Goal: Communication & Community: Answer question/provide support

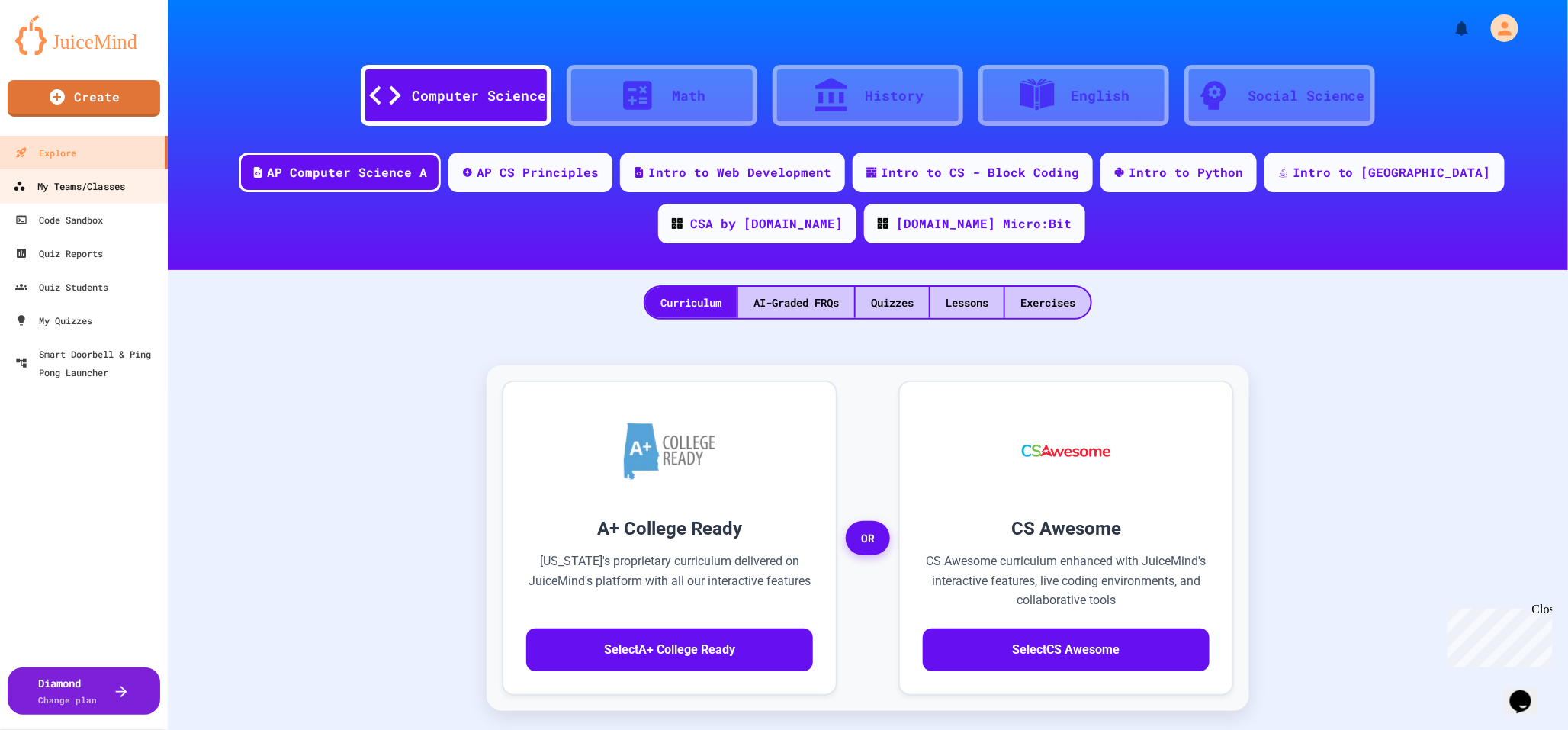
click at [67, 185] on div "My Teams/Classes" at bounding box center [69, 186] width 112 height 19
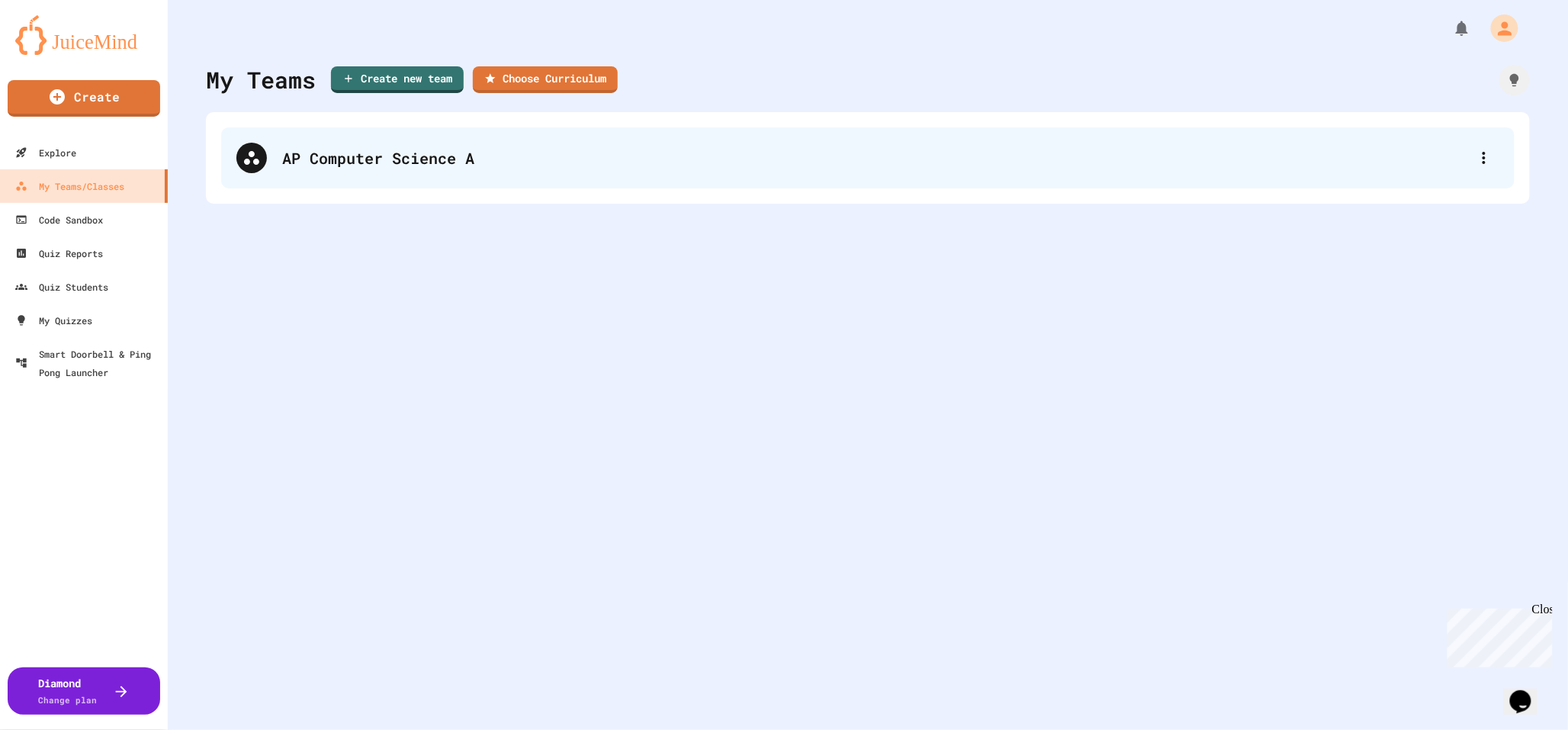
click at [420, 163] on div "AP Computer Science A" at bounding box center [876, 157] width 1187 height 23
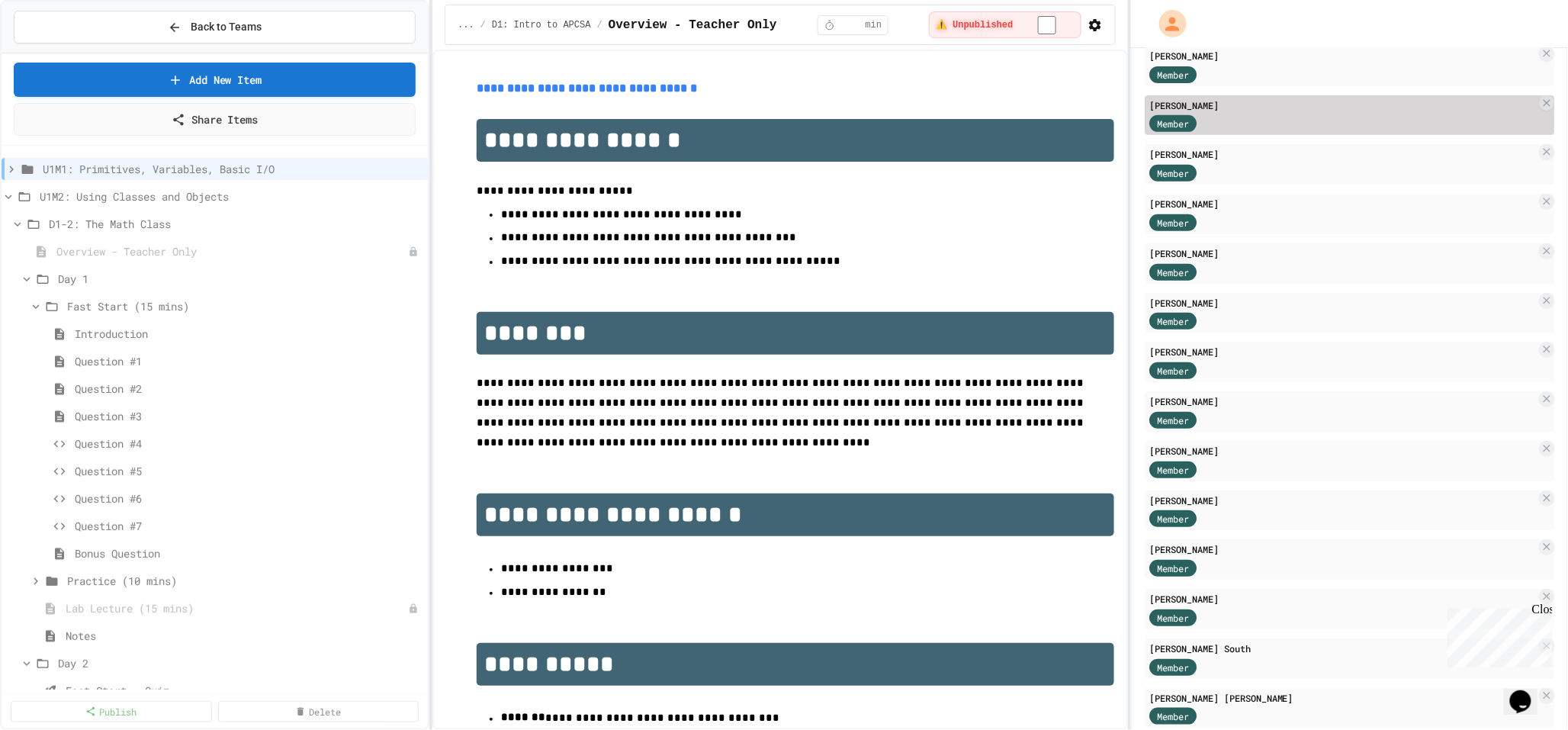
scroll to position [263, 0]
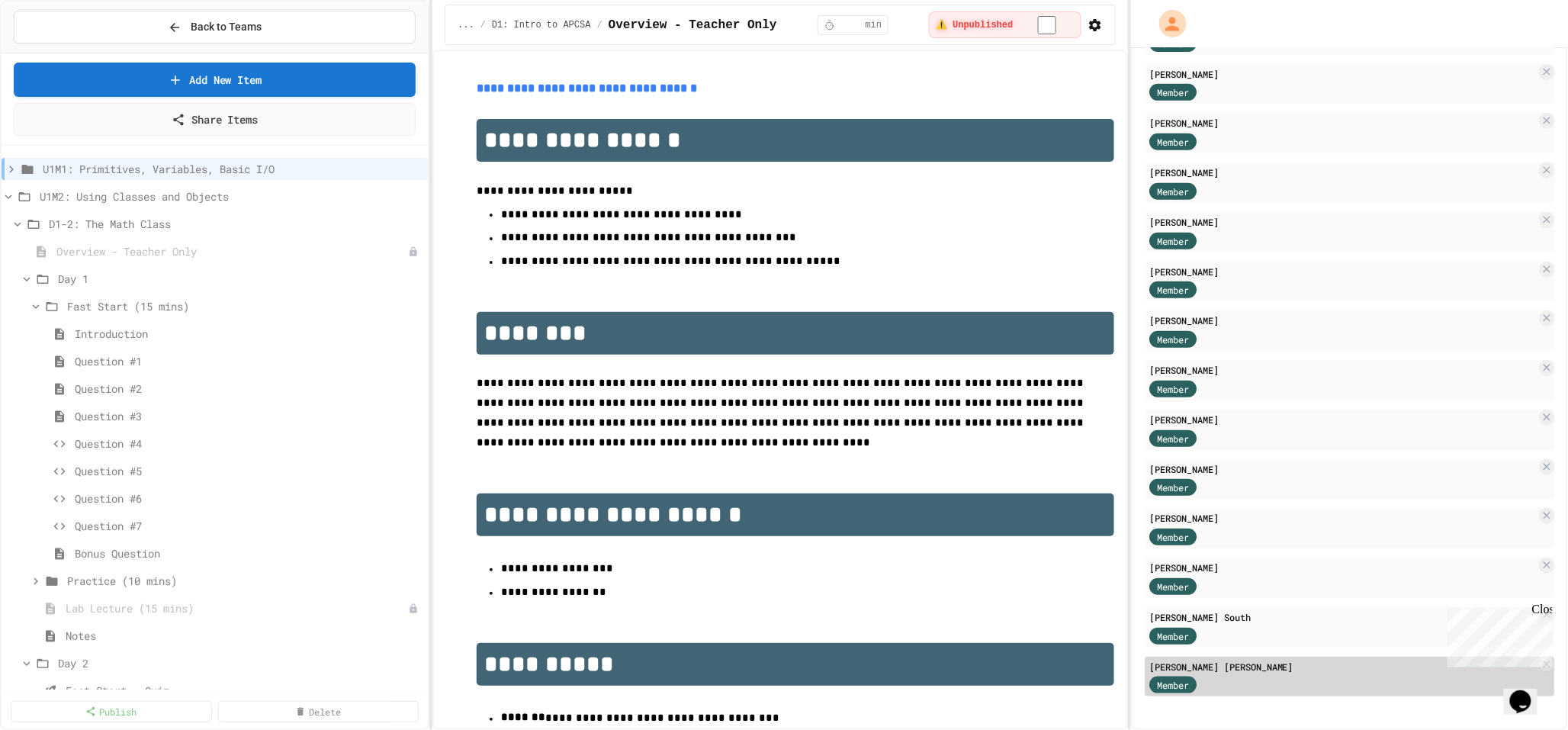
click at [1172, 682] on span "Member" at bounding box center [1173, 685] width 32 height 14
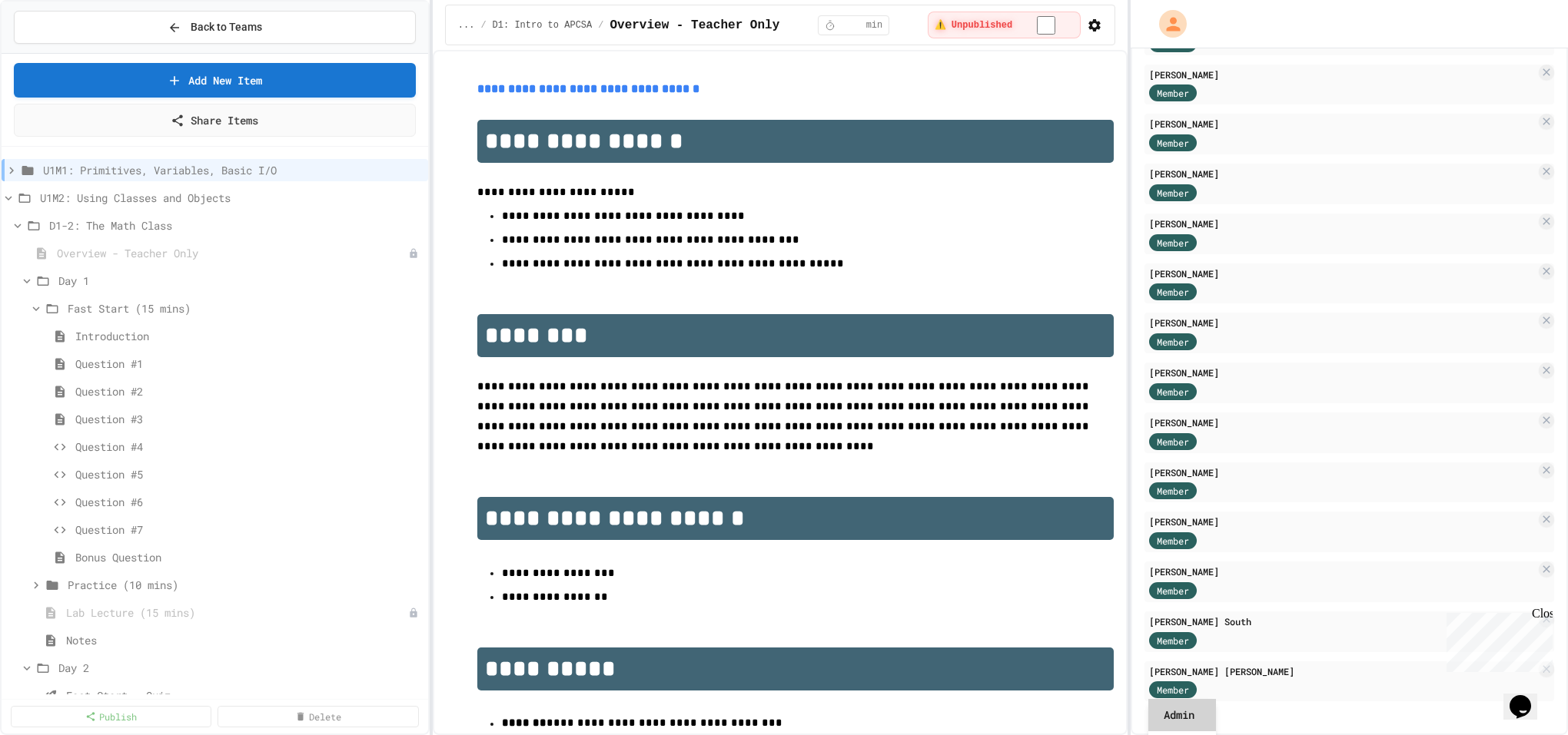
click at [1189, 716] on div "Admin" at bounding box center [1182, 715] width 68 height 33
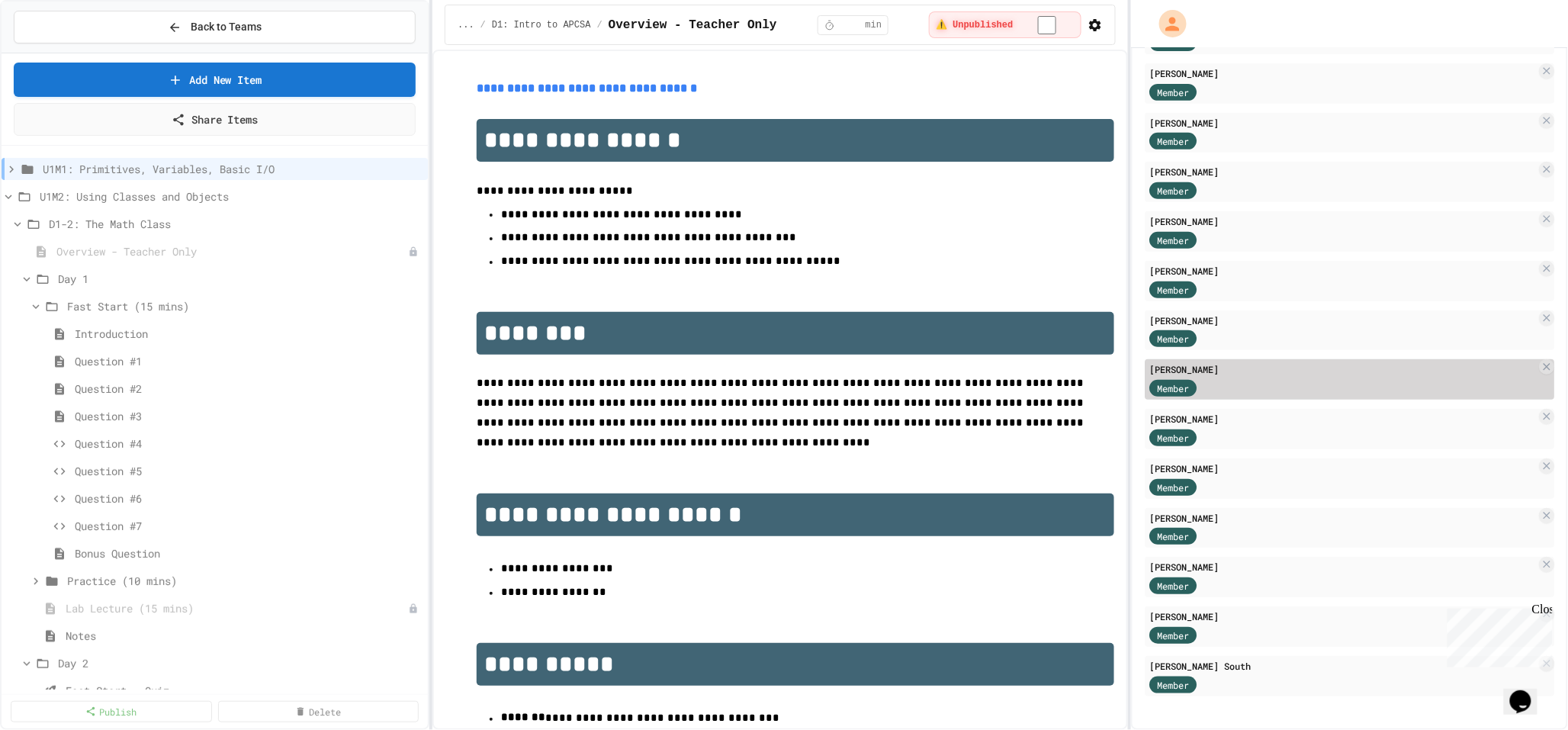
scroll to position [0, 0]
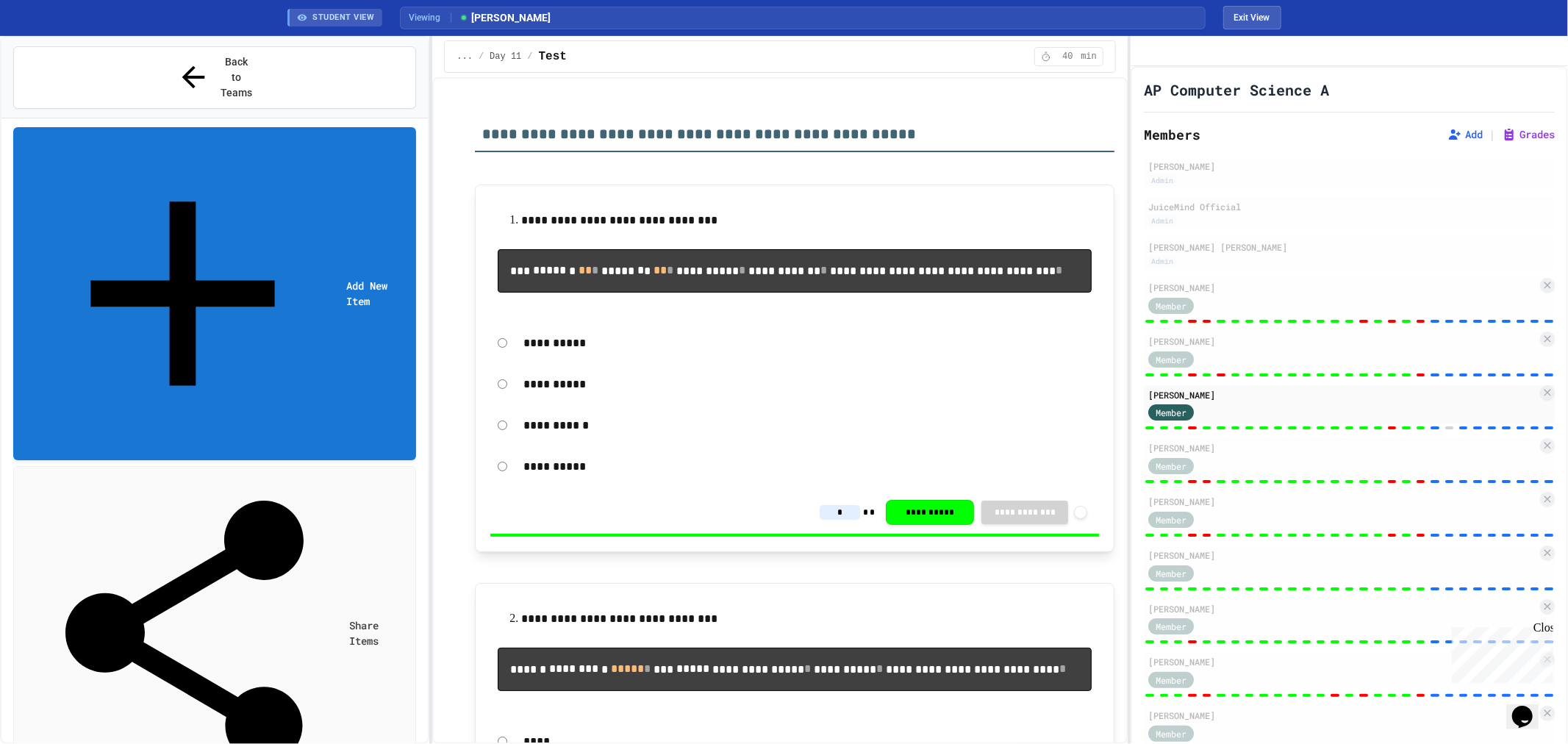
scroll to position [1104, 0]
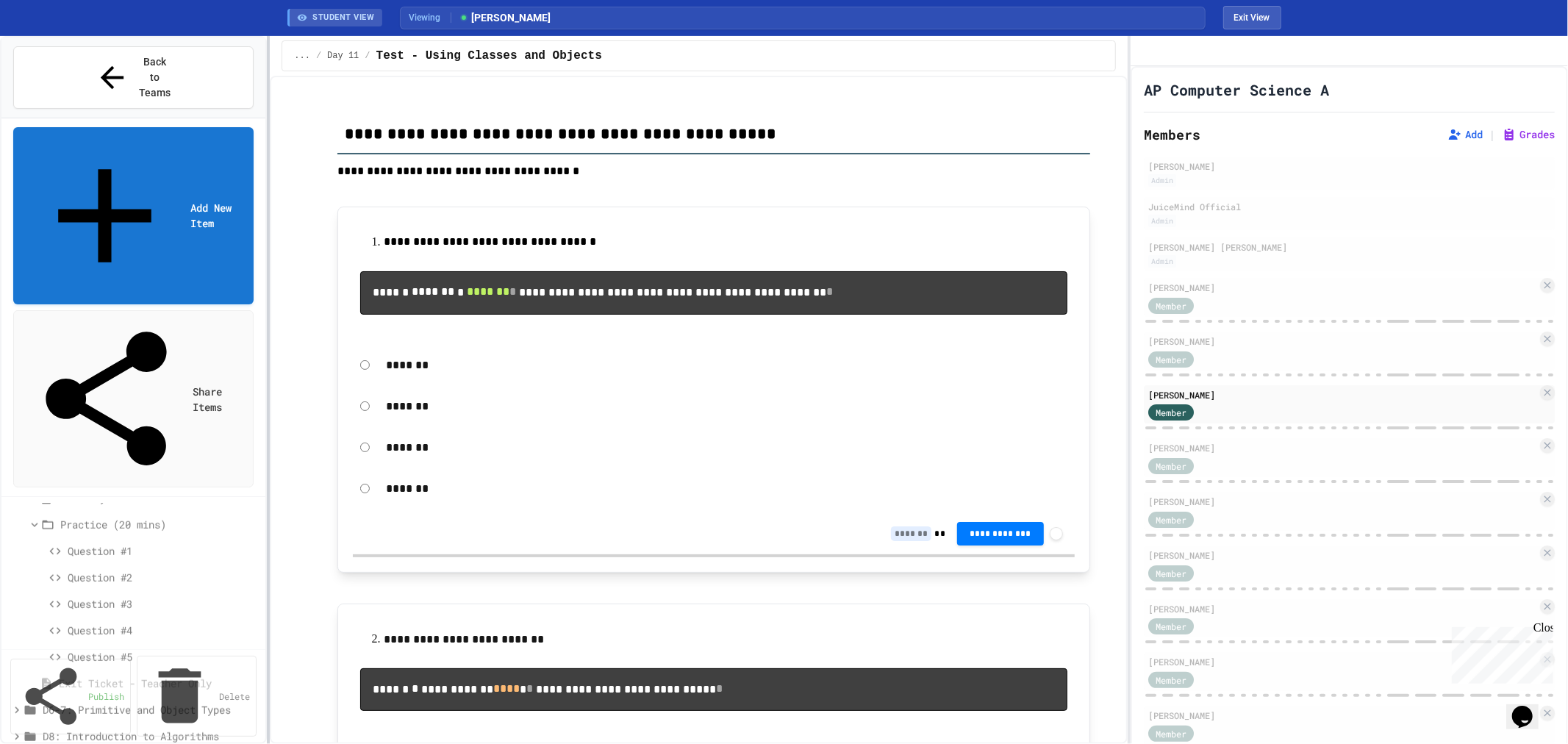
click at [268, 307] on div at bounding box center [269, 390] width 3 height 708
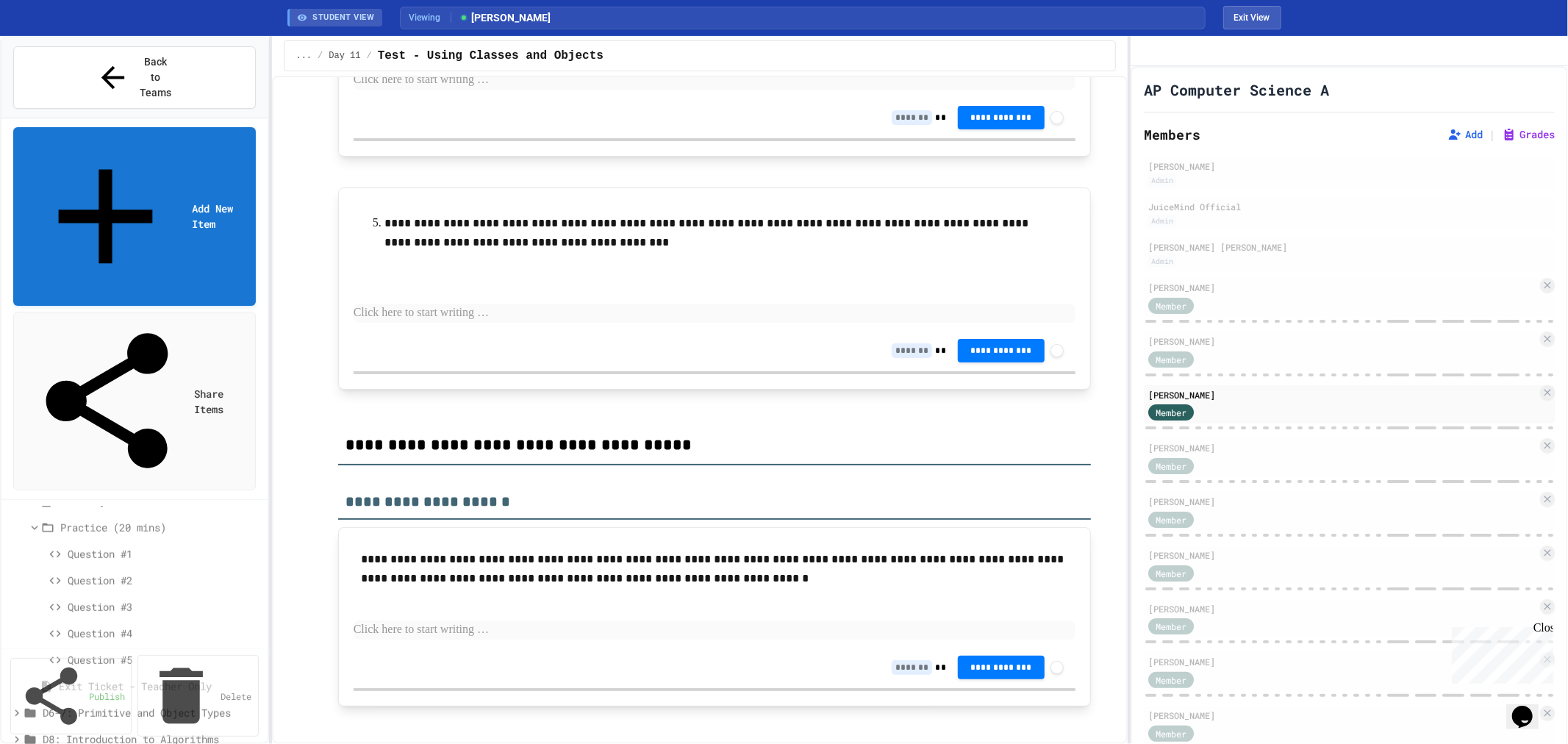
scroll to position [9308, 0]
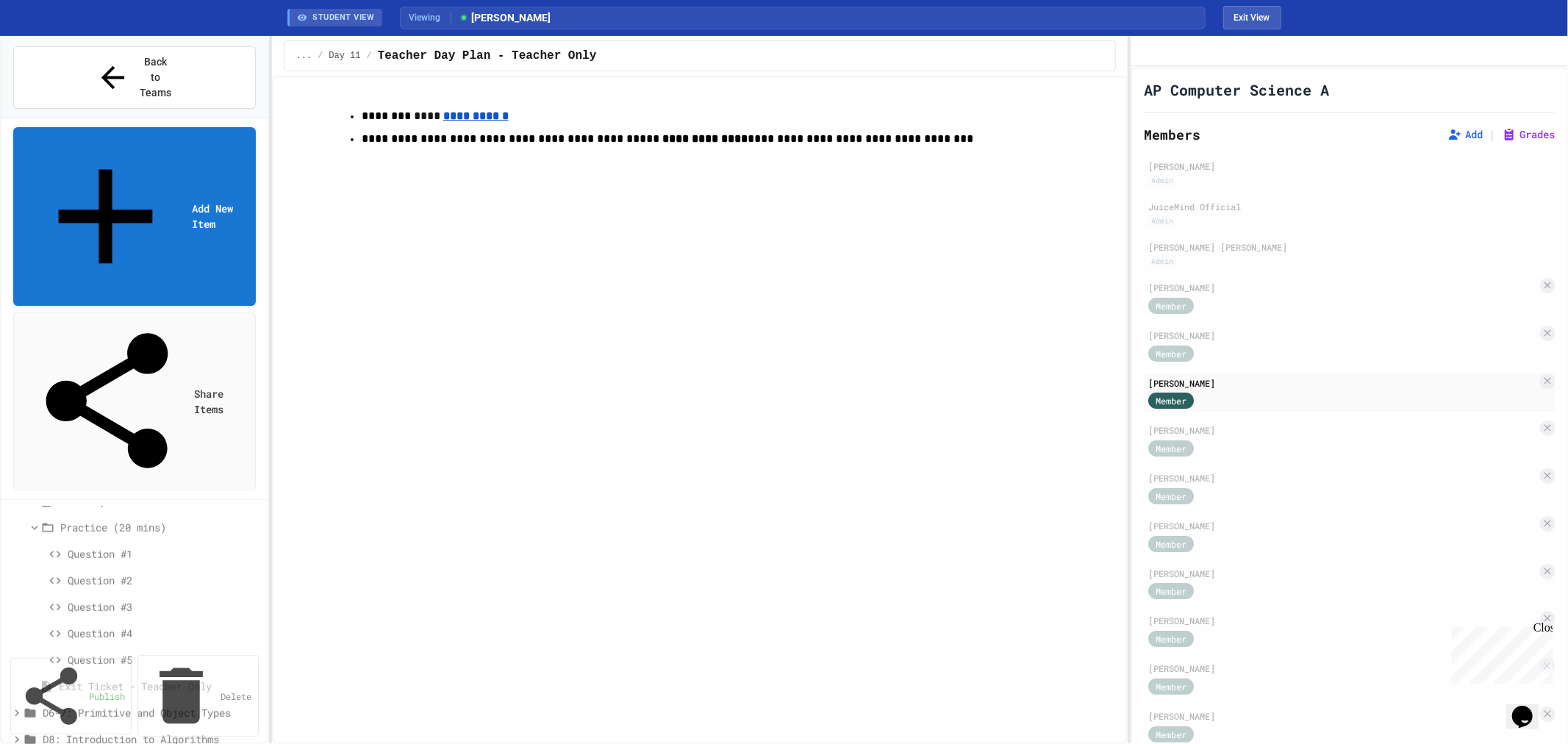
click at [461, 119] on u "**********" at bounding box center [476, 116] width 66 height 11
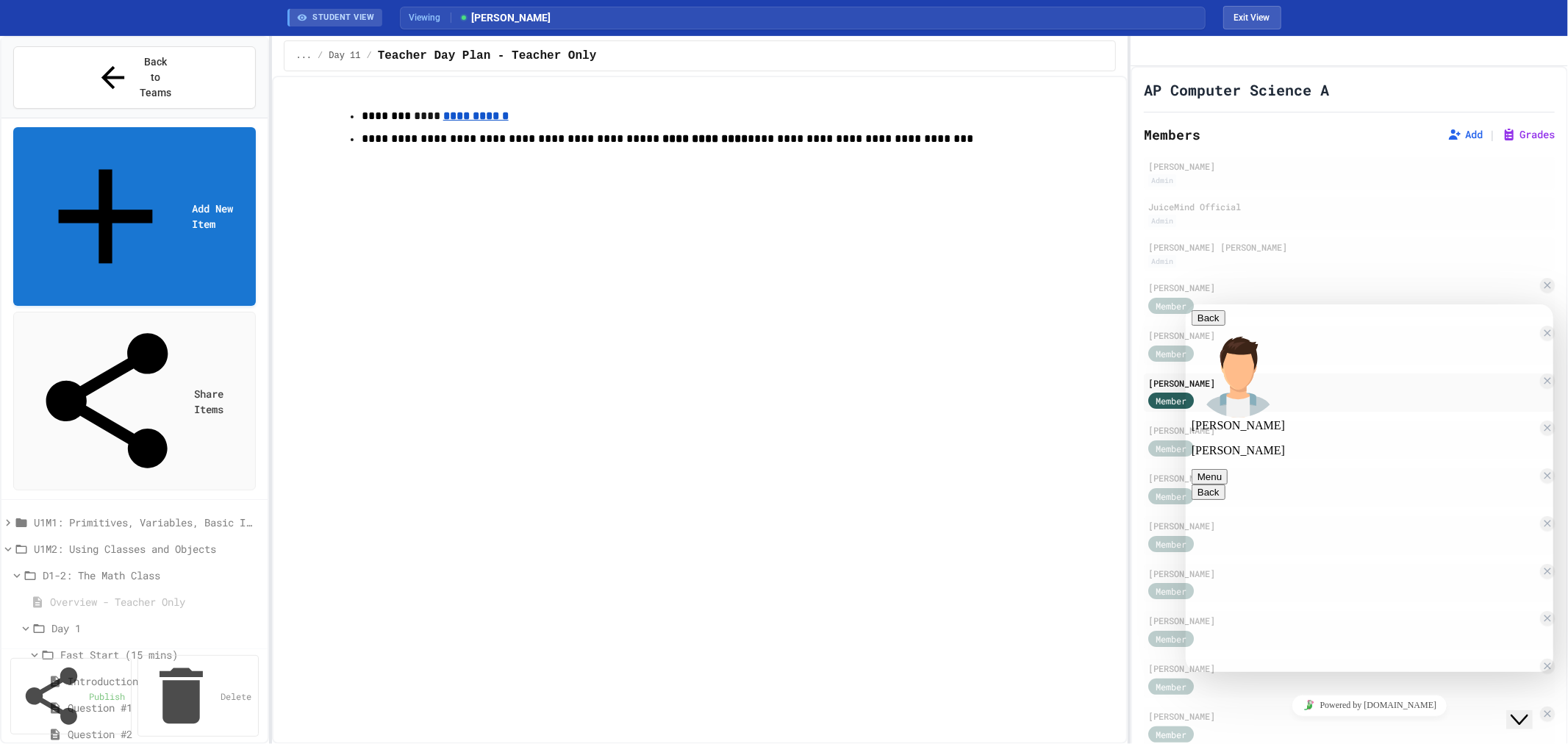
click at [6, 516] on icon at bounding box center [8, 523] width 13 height 13
click at [1525, 710] on icon "Close Chat This icon closes the chat window." at bounding box center [1519, 719] width 18 height 18
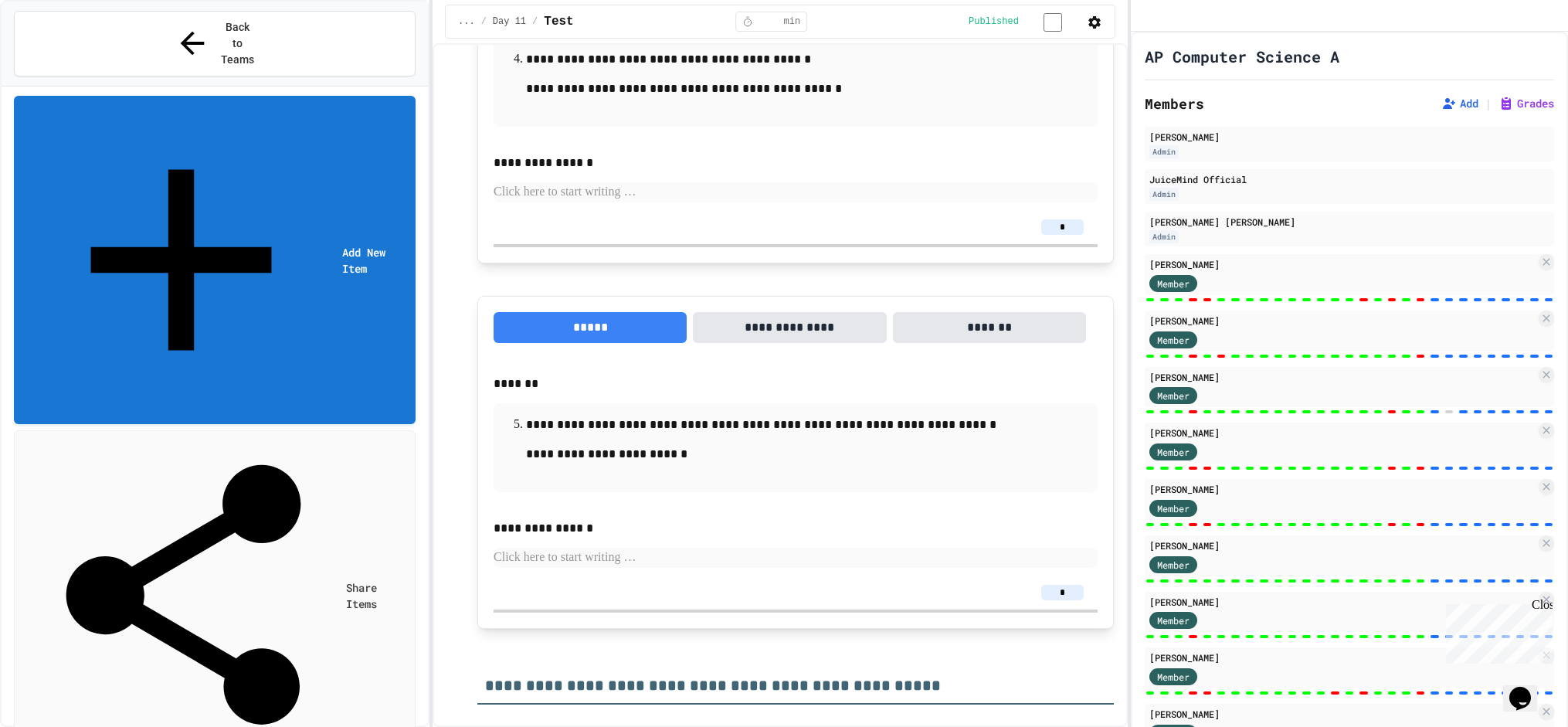
scroll to position [12274, 0]
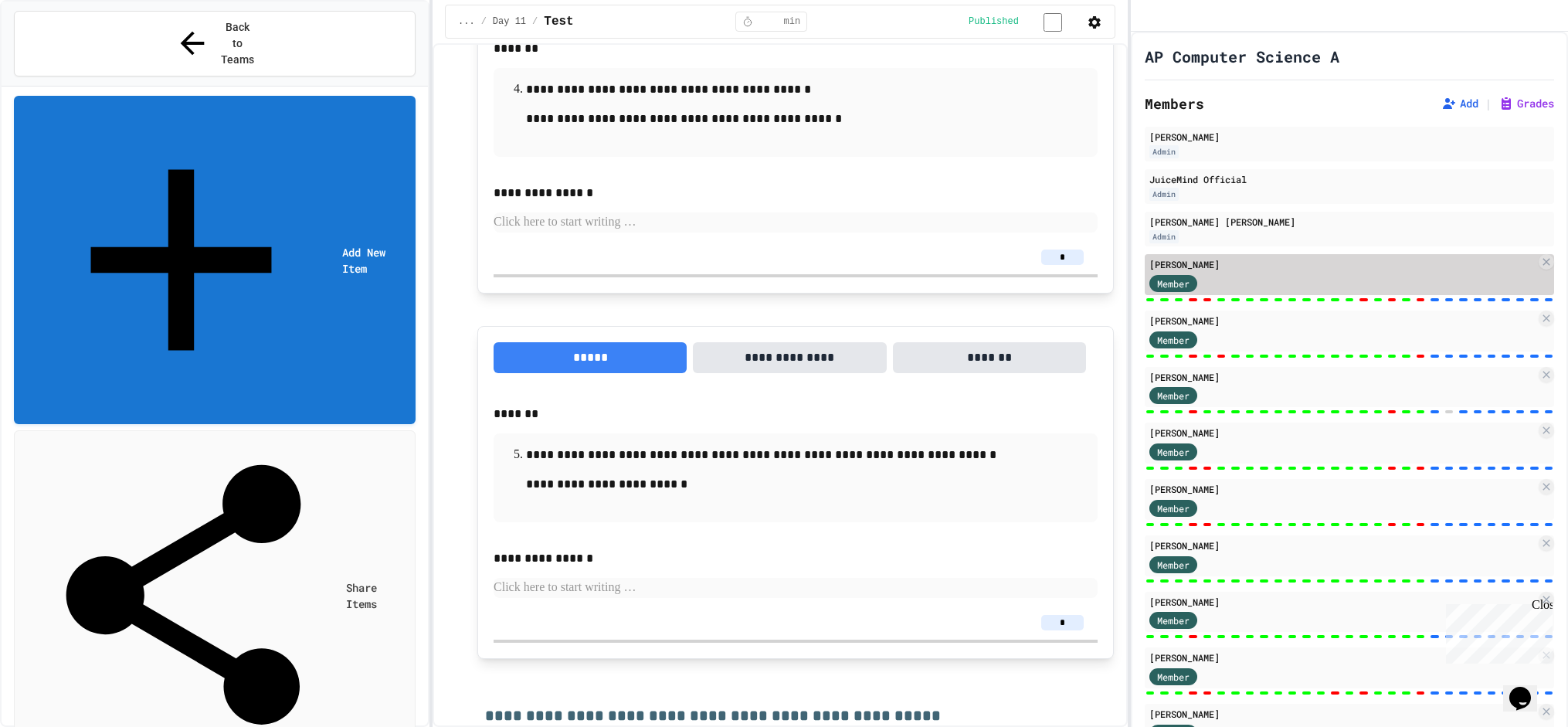
click at [1280, 271] on div "[PERSON_NAME]" at bounding box center [1342, 264] width 386 height 14
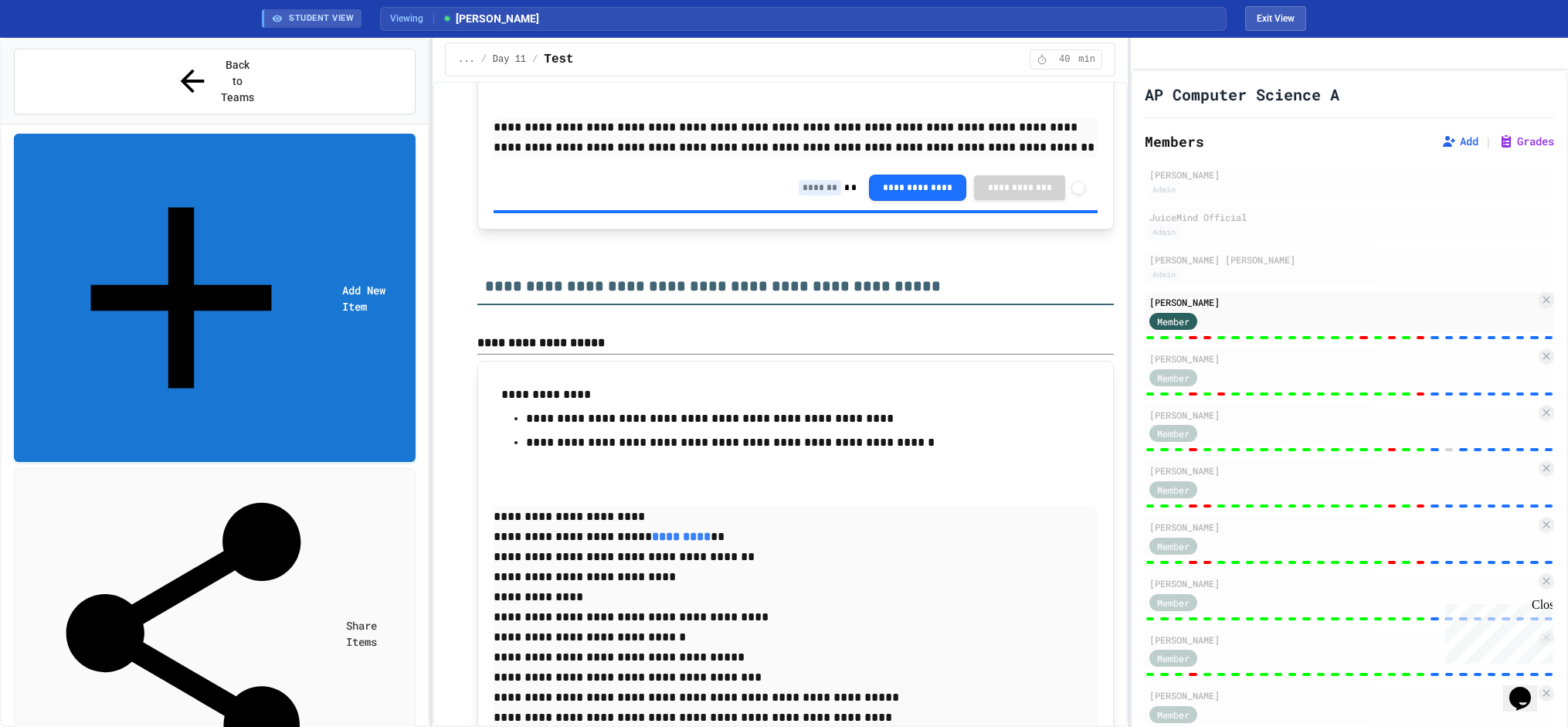
scroll to position [10493, 0]
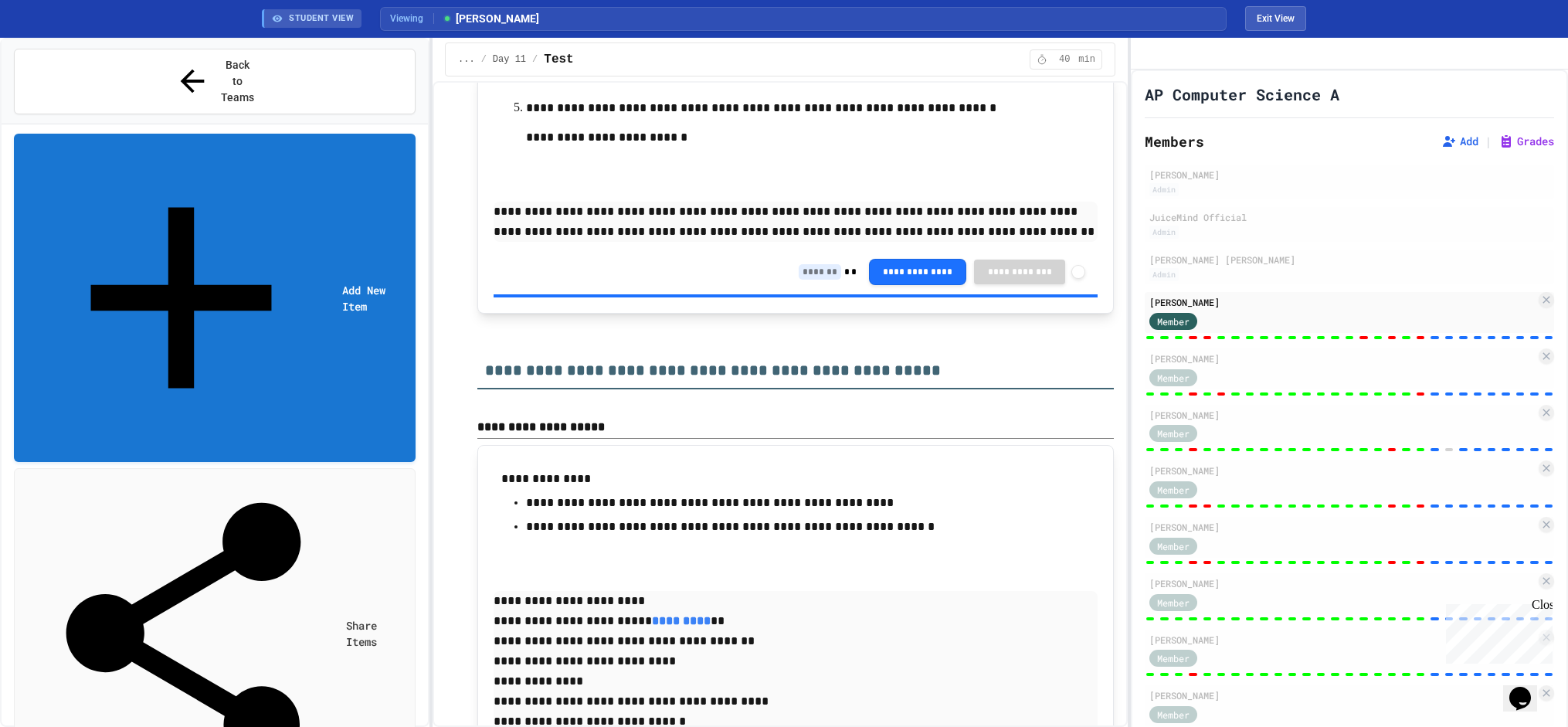
type input "*"
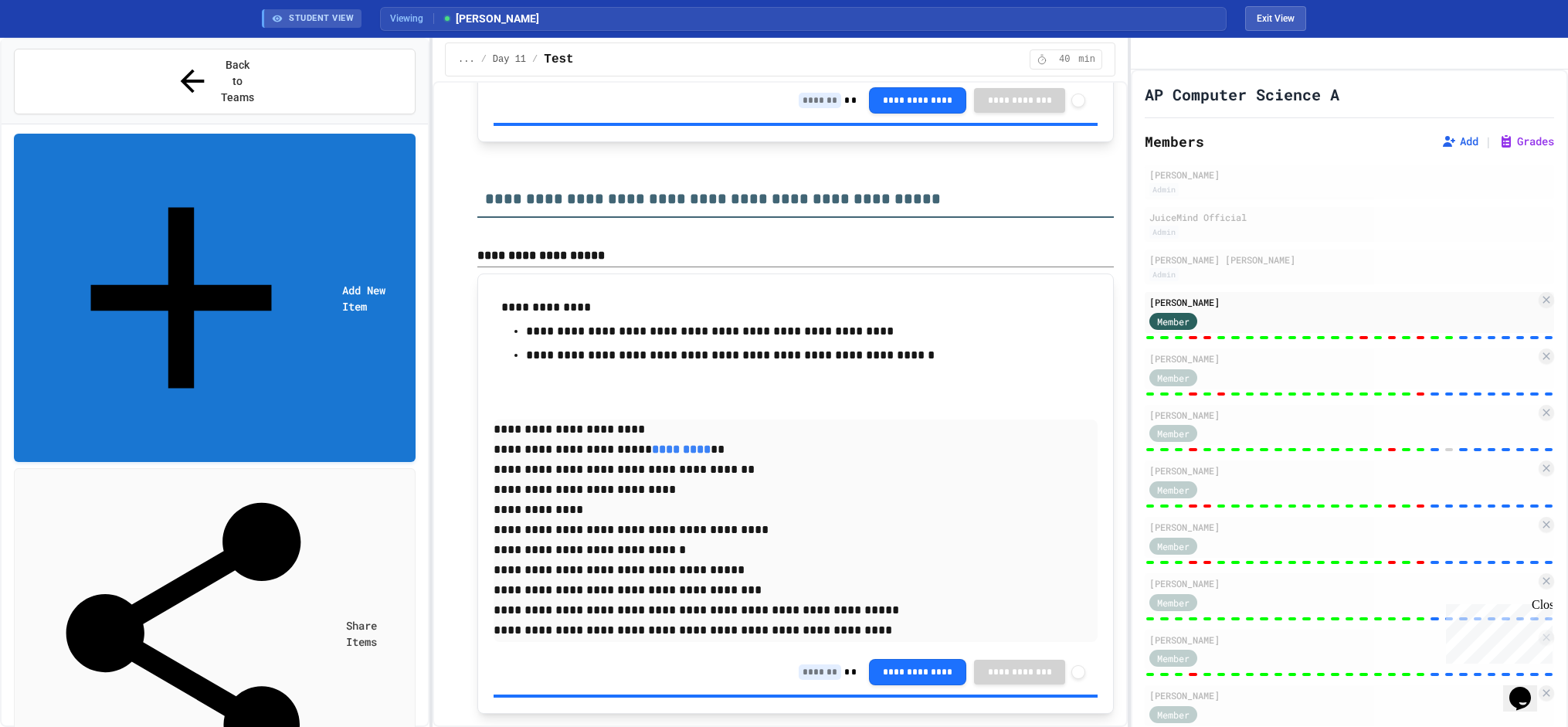
scroll to position [10751, 0]
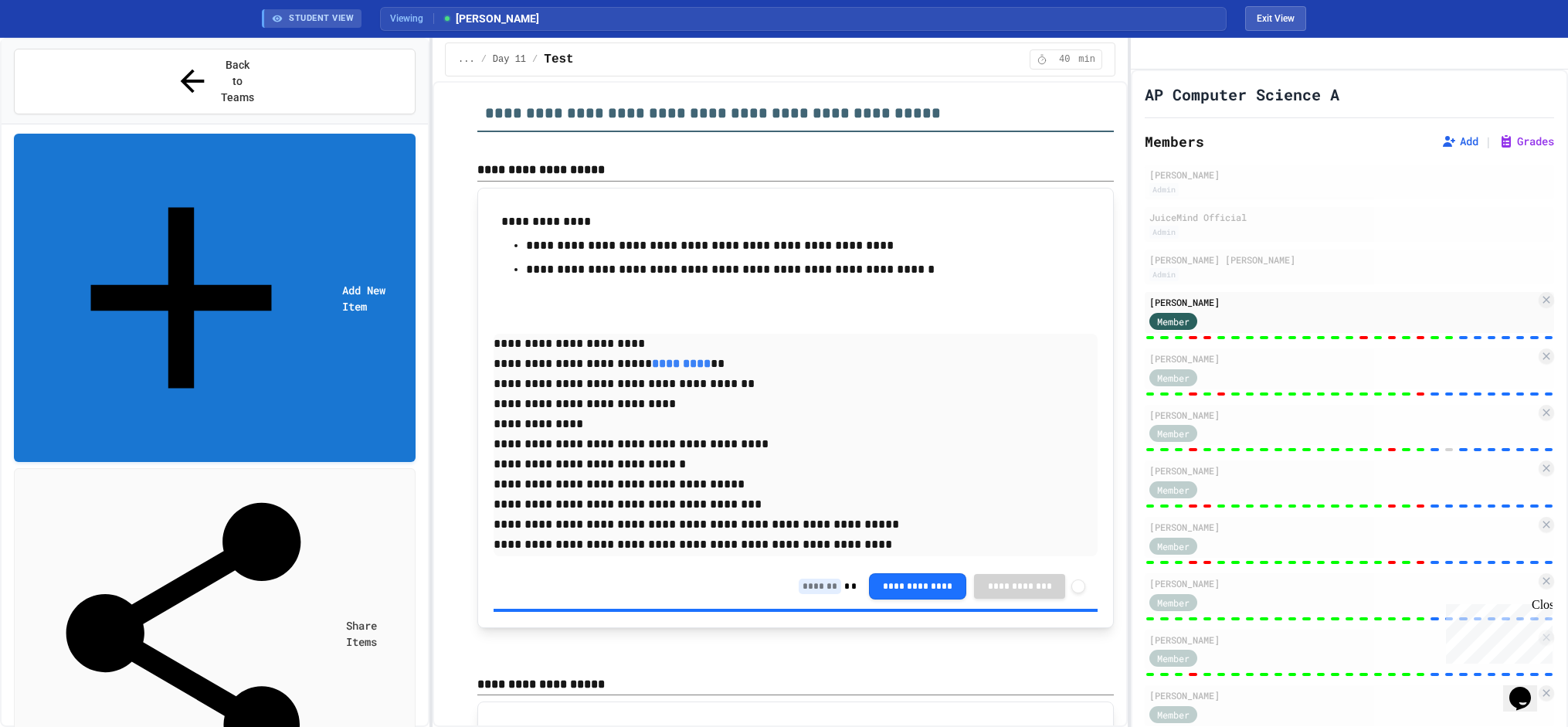
type input "*"
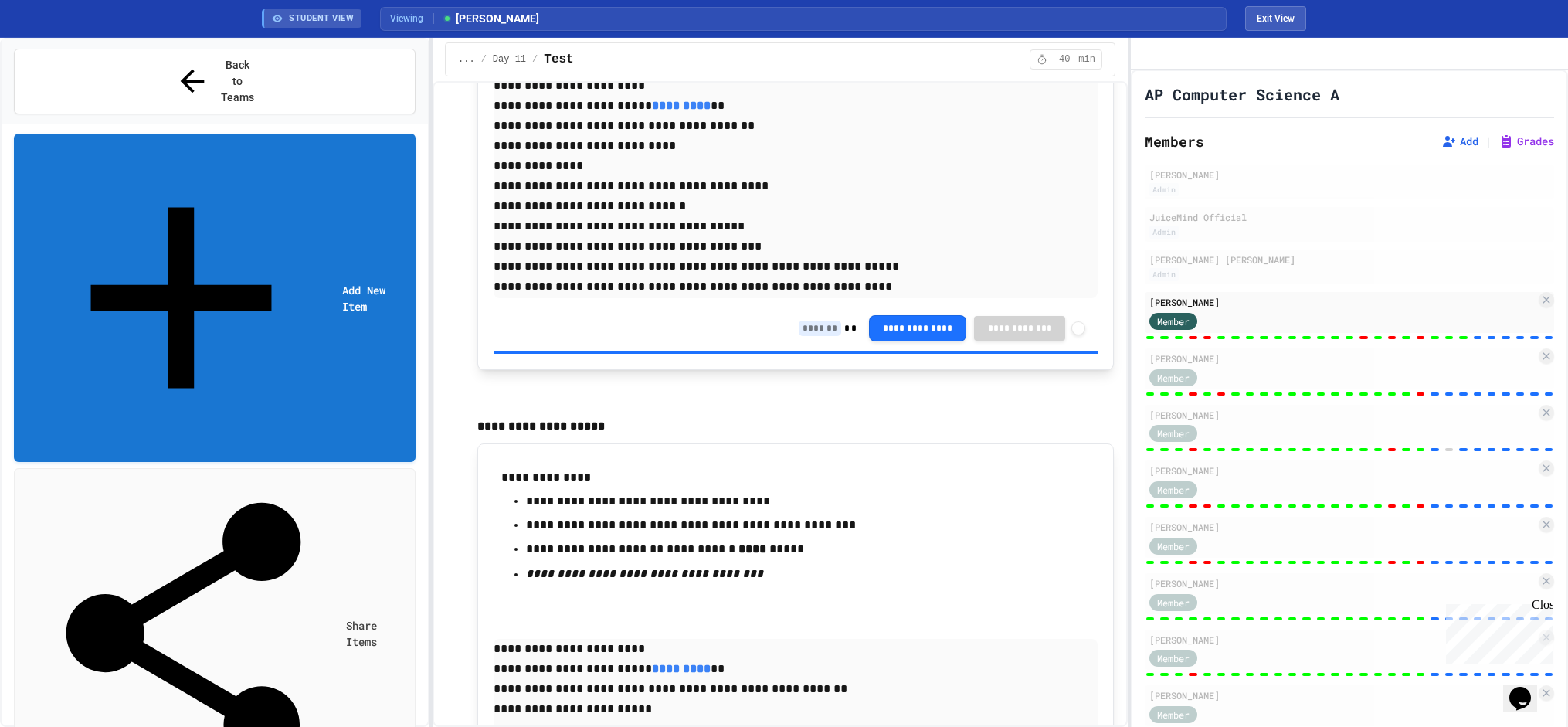
type input "*"
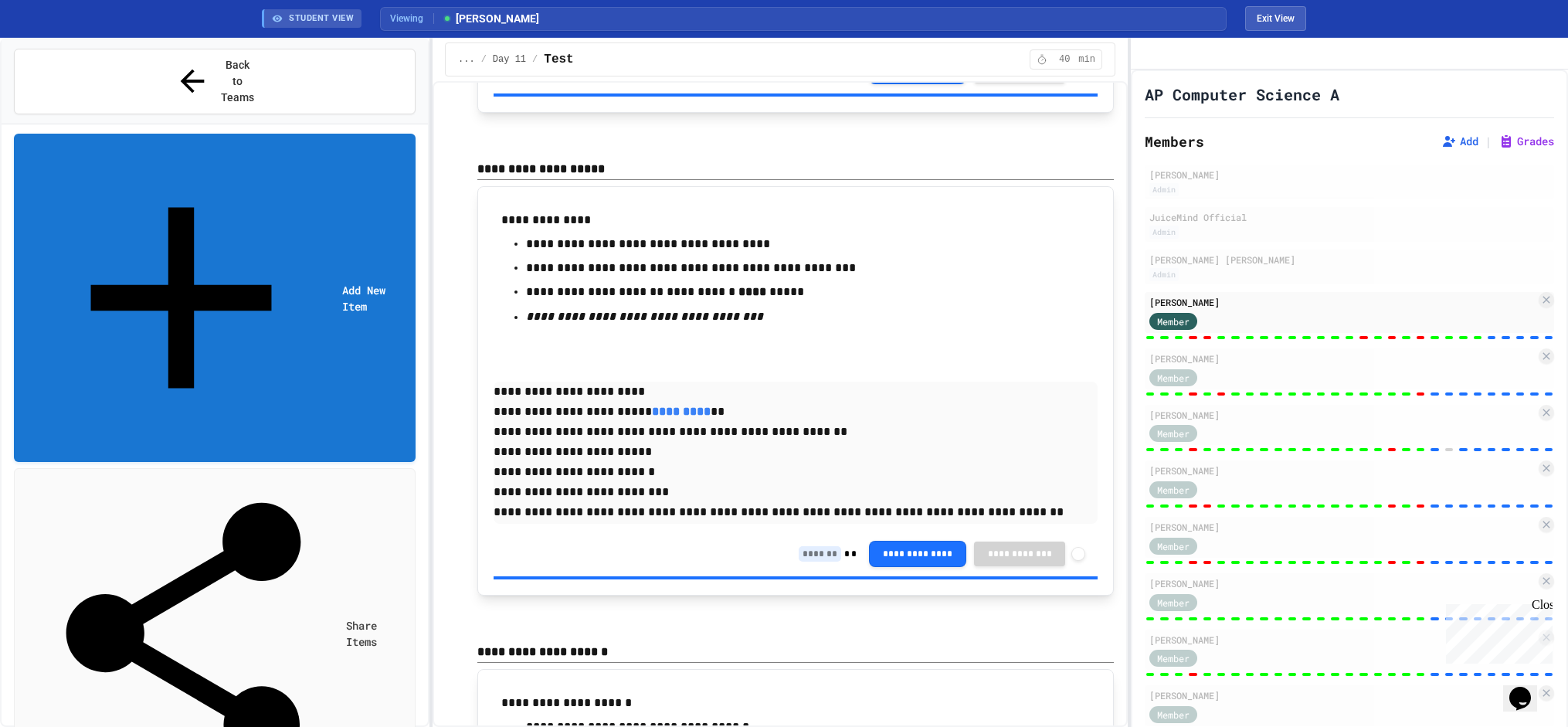
type input "*"
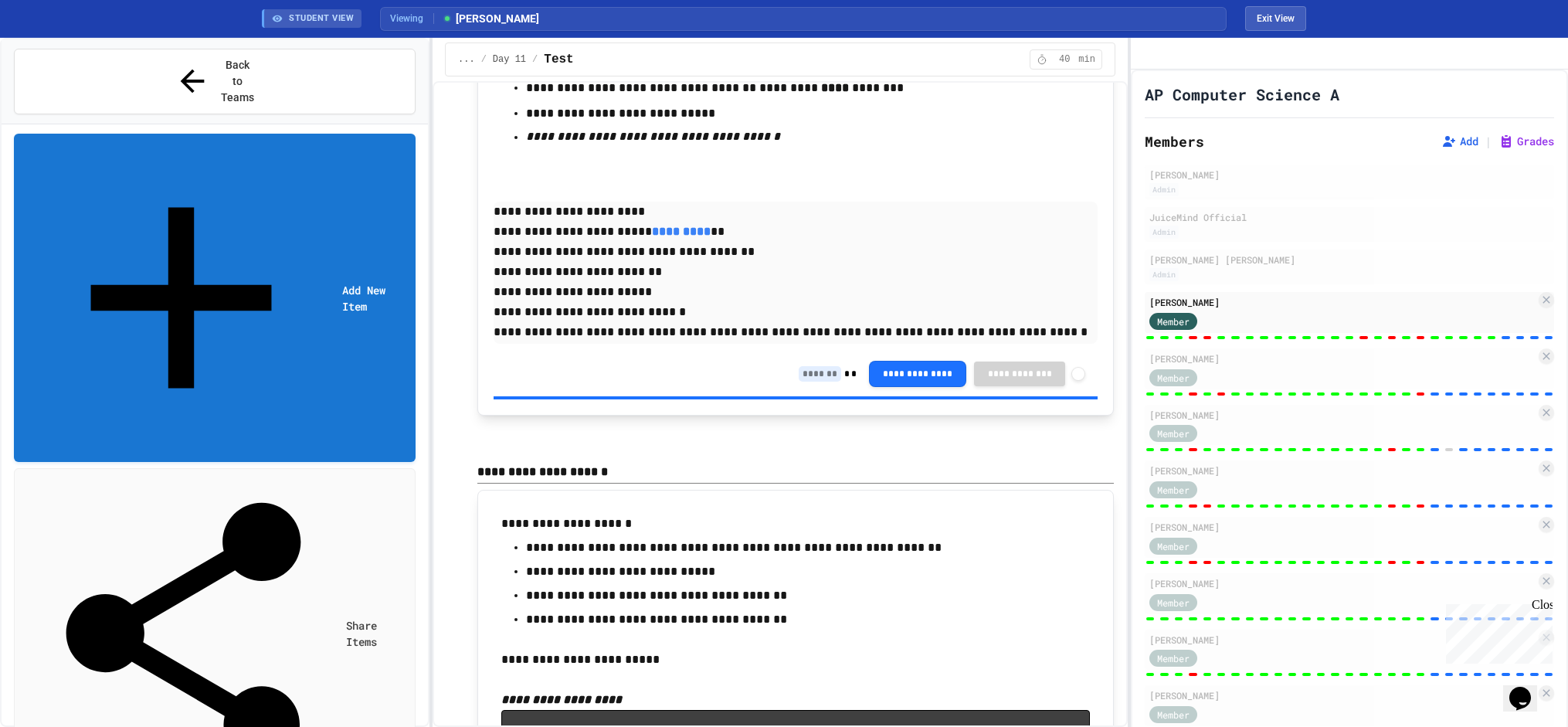
scroll to position [12039, 0]
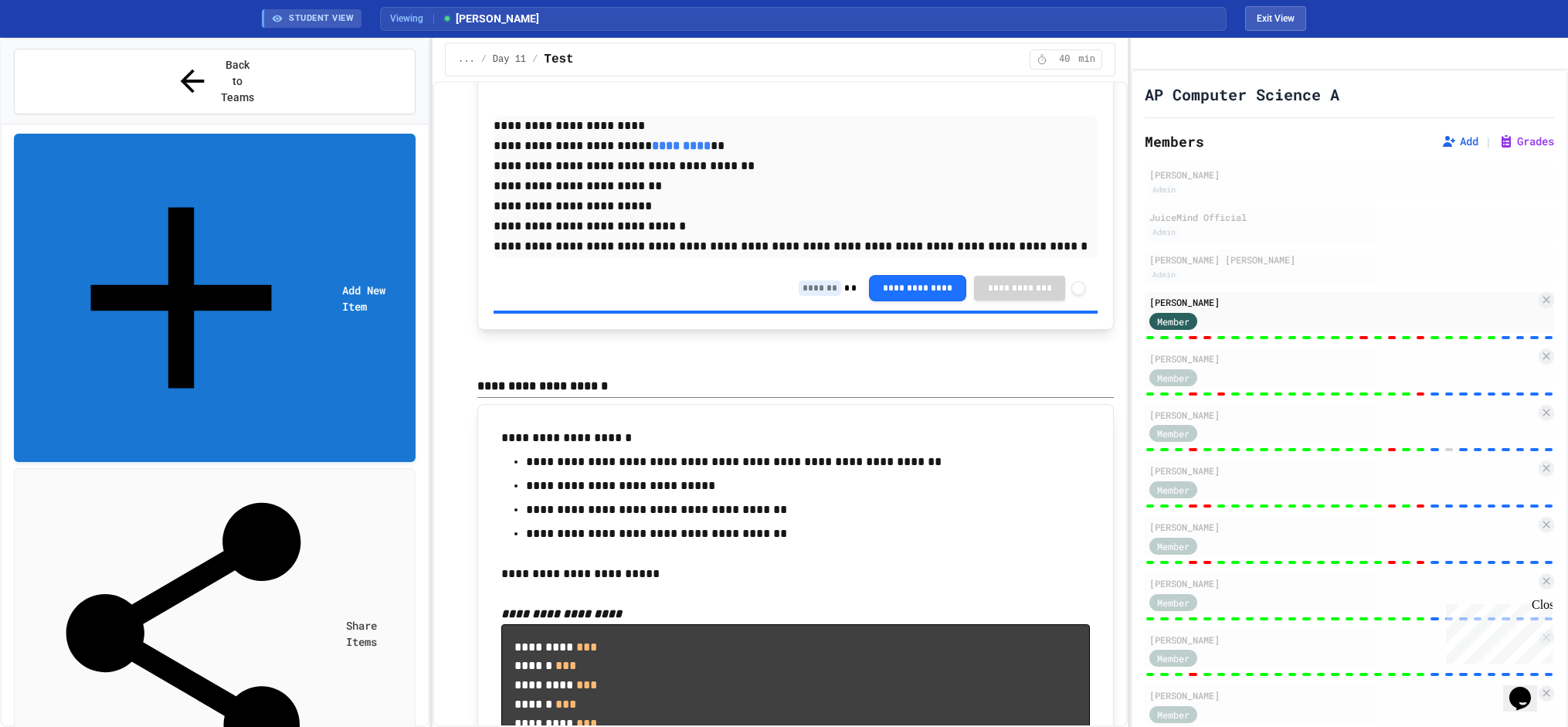
type input "*"
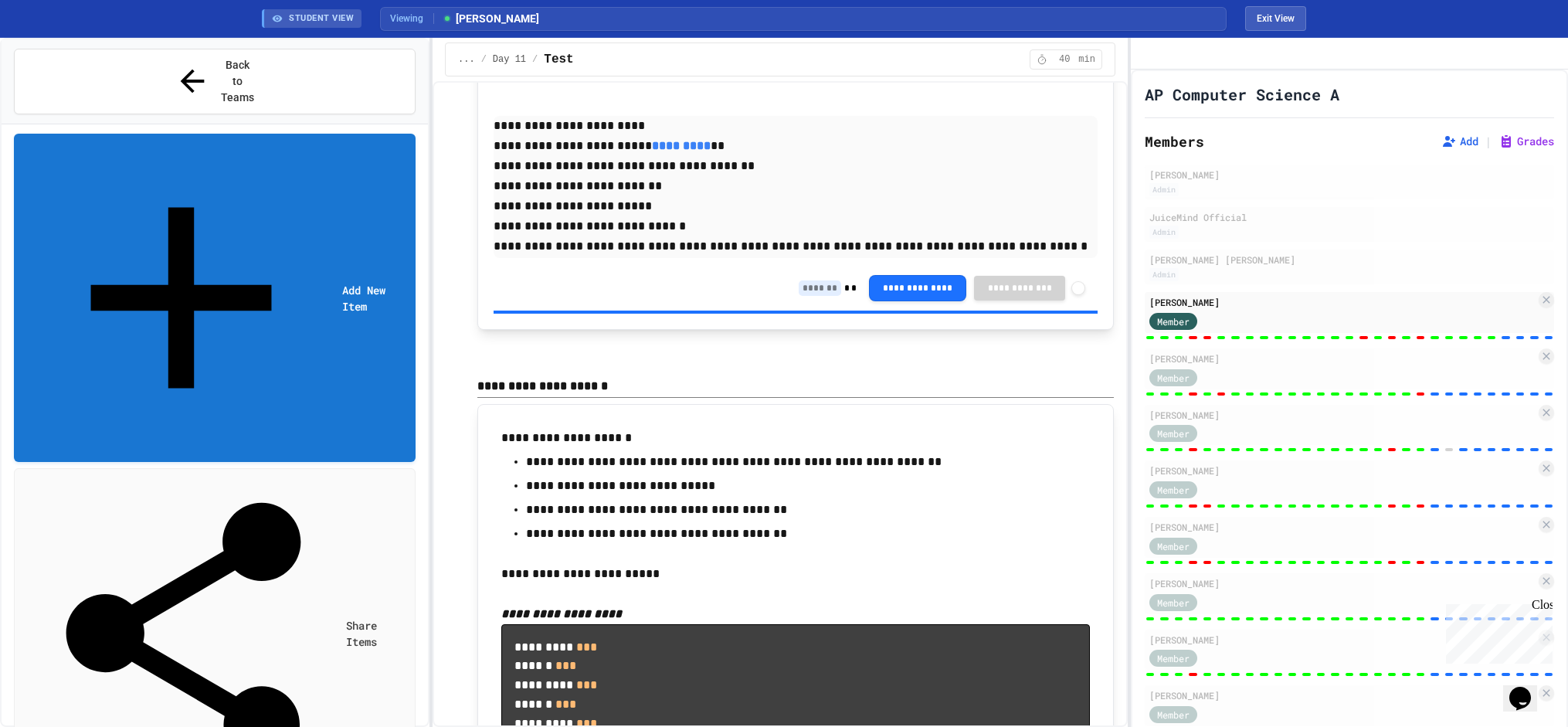
type input "*"
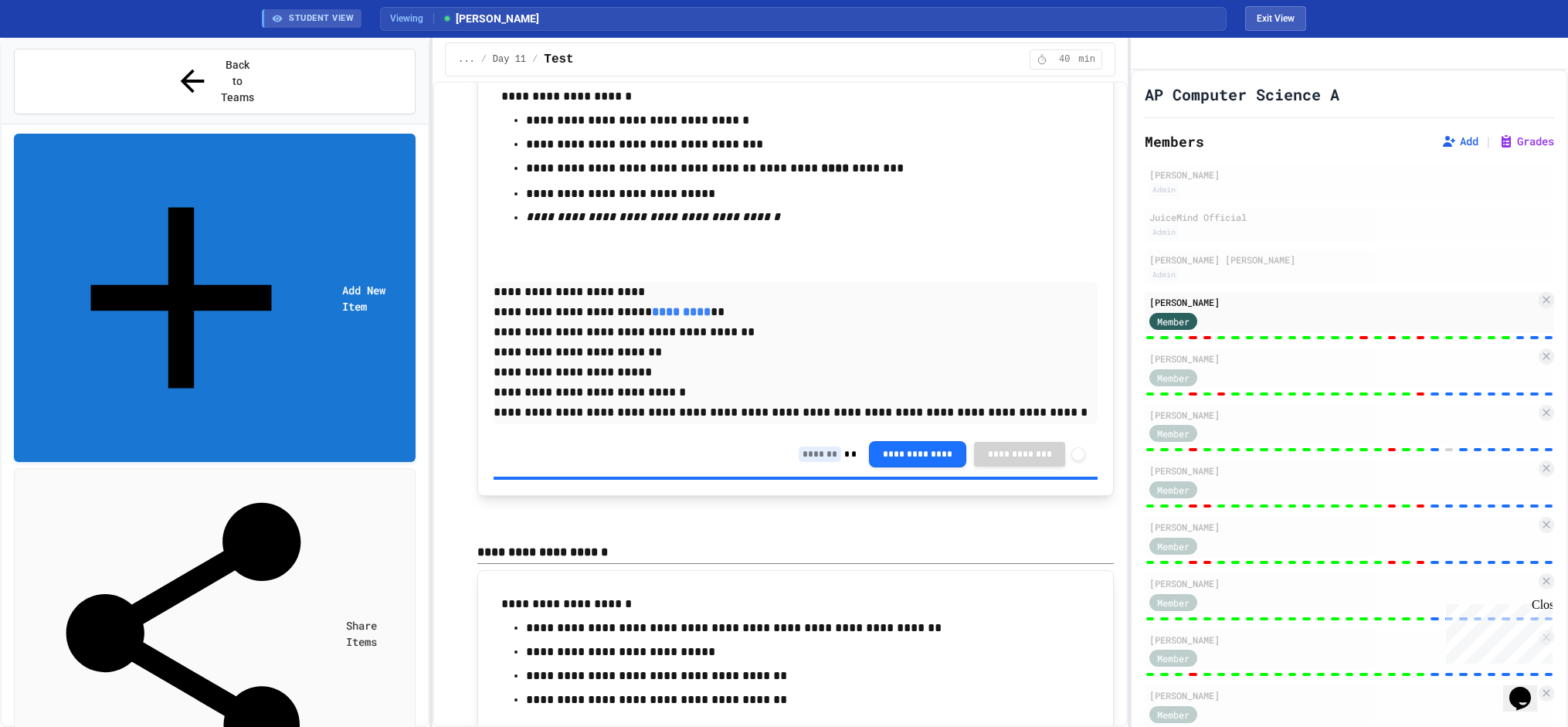
scroll to position [11867, 0]
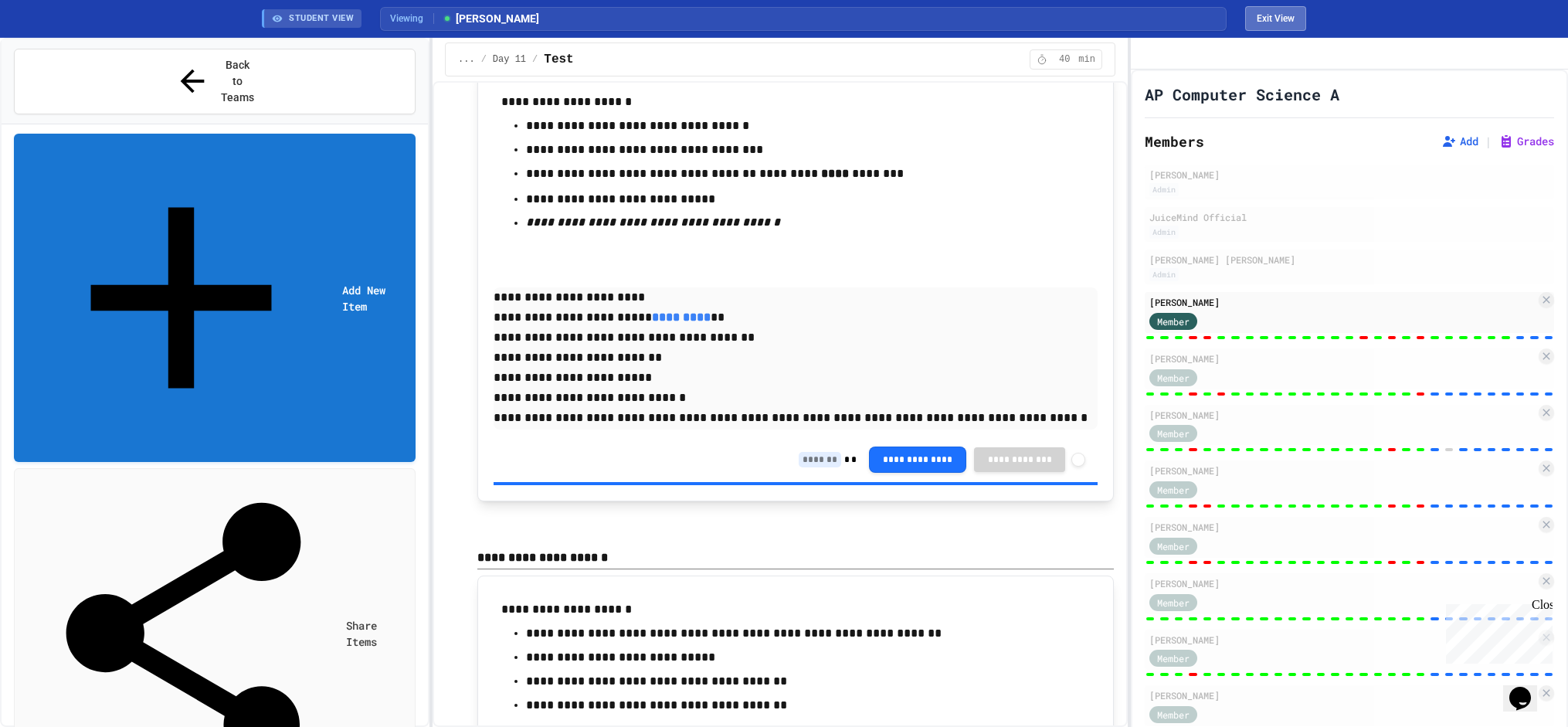
click at [1275, 16] on button "Exit View" at bounding box center [1275, 18] width 61 height 25
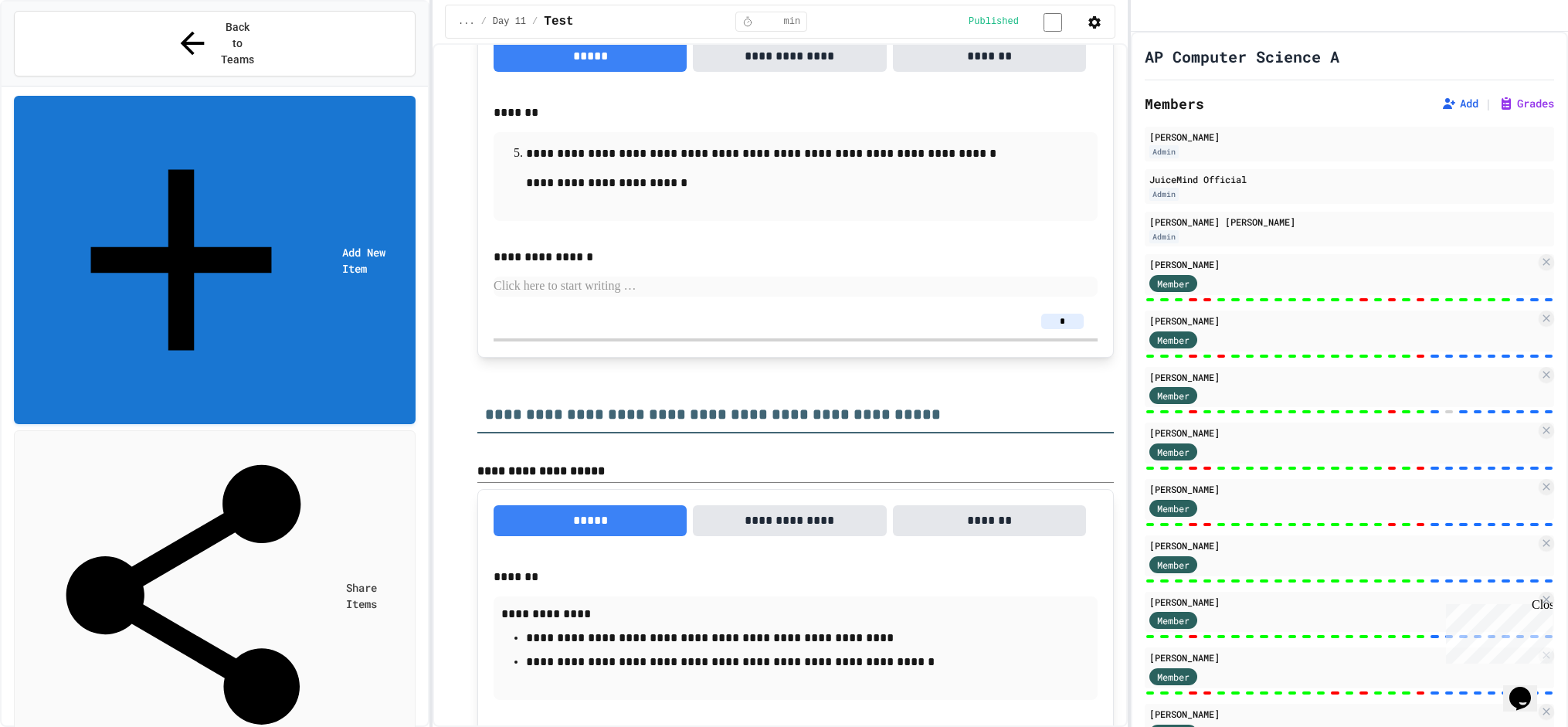
scroll to position [12431, 0]
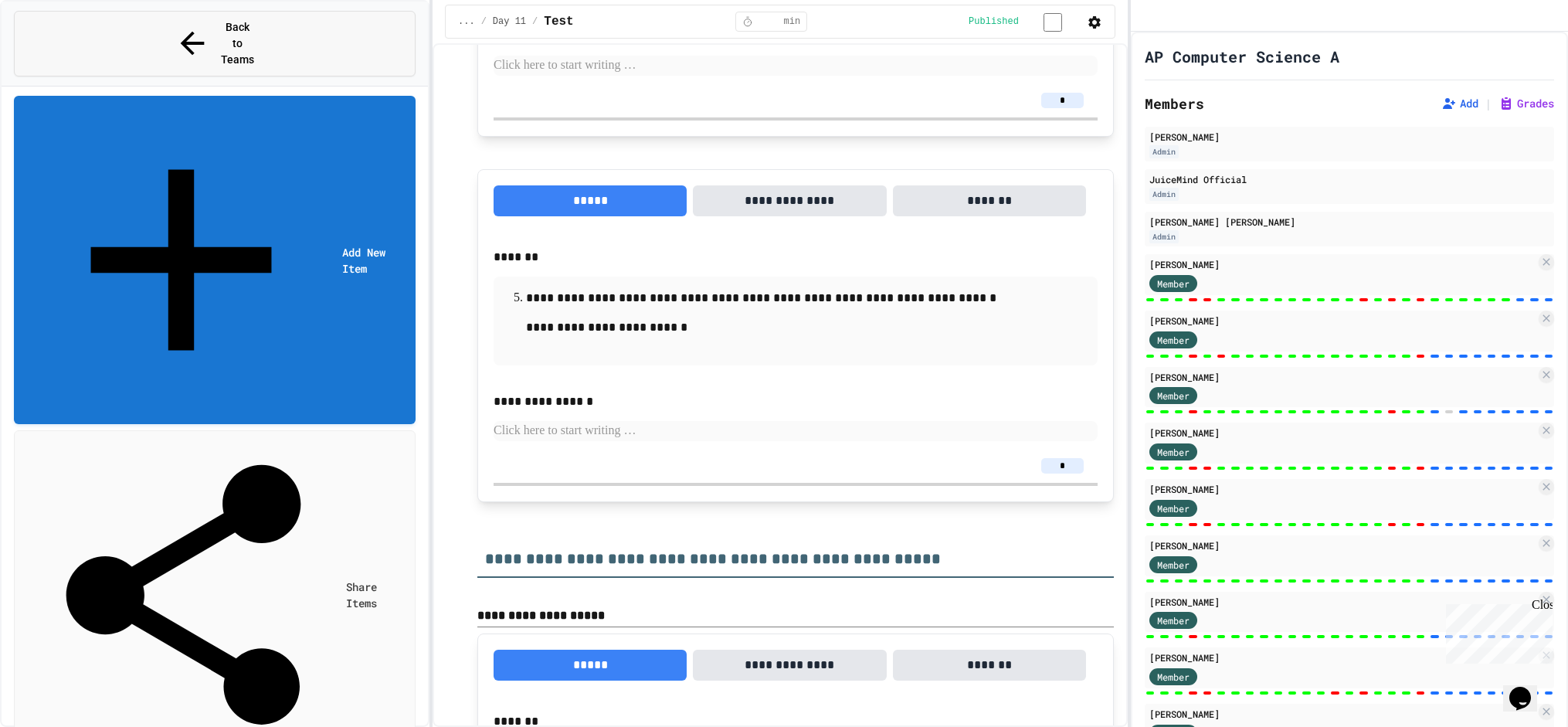
click at [167, 27] on button "Back to Teams" at bounding box center [214, 44] width 401 height 65
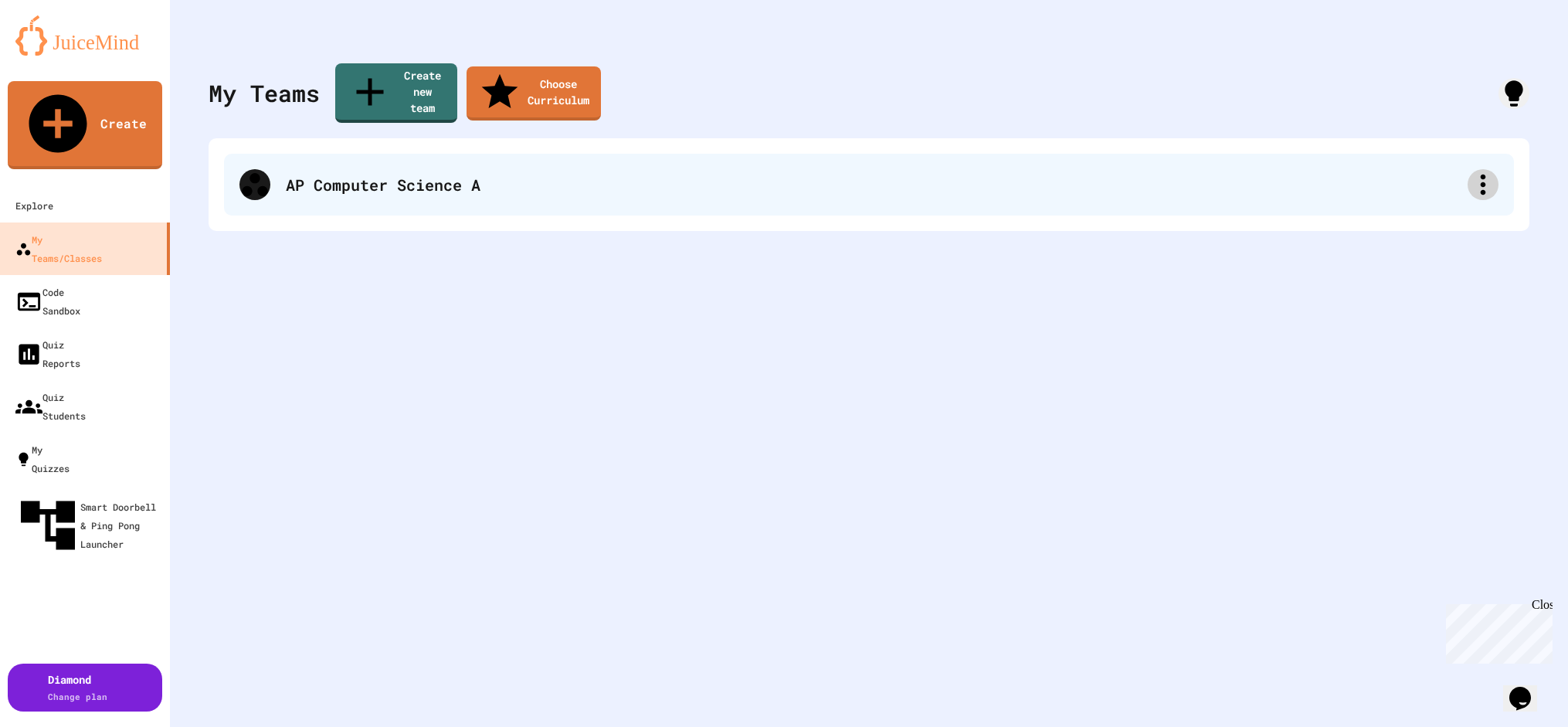
click at [1470, 169] on icon at bounding box center [1483, 184] width 31 height 31
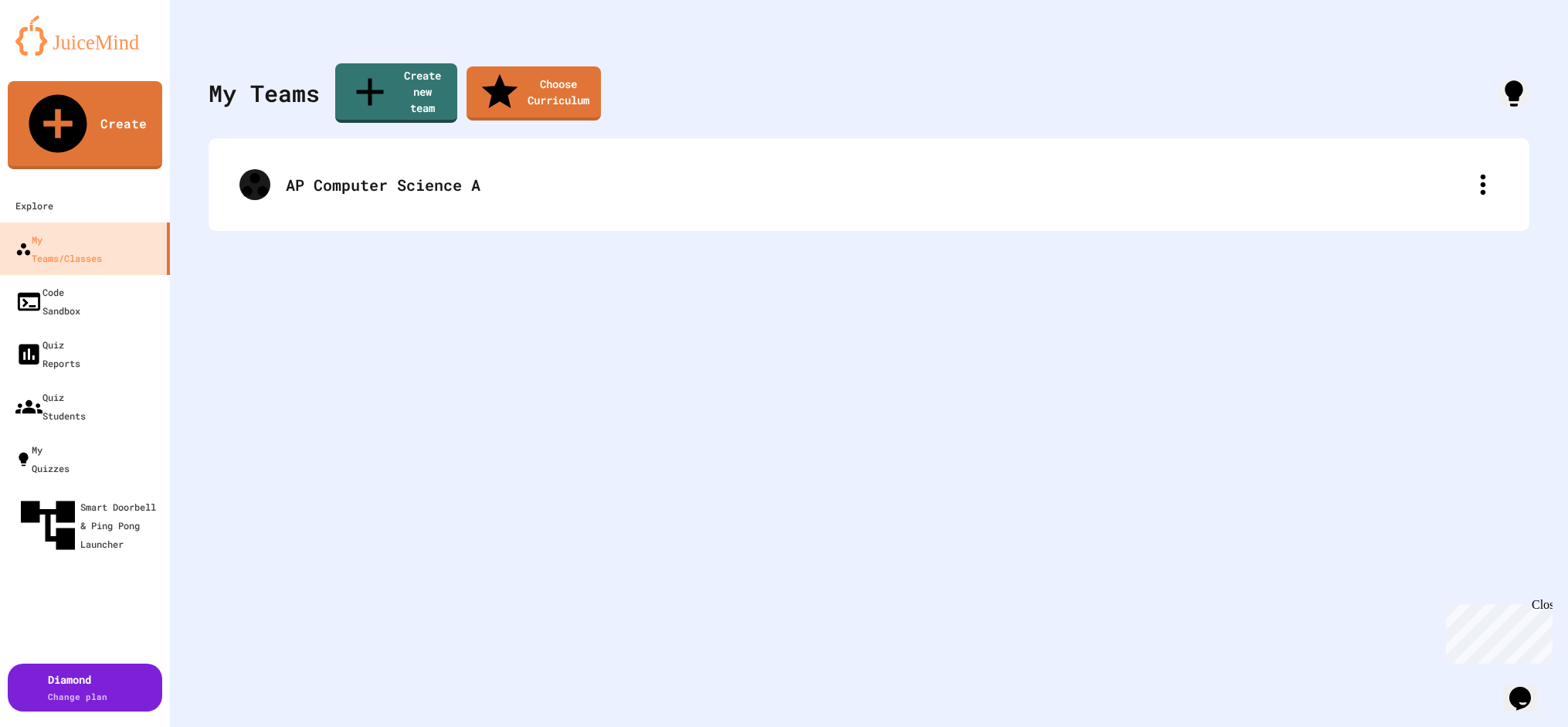
click at [356, 726] on div at bounding box center [784, 729] width 1568 height 0
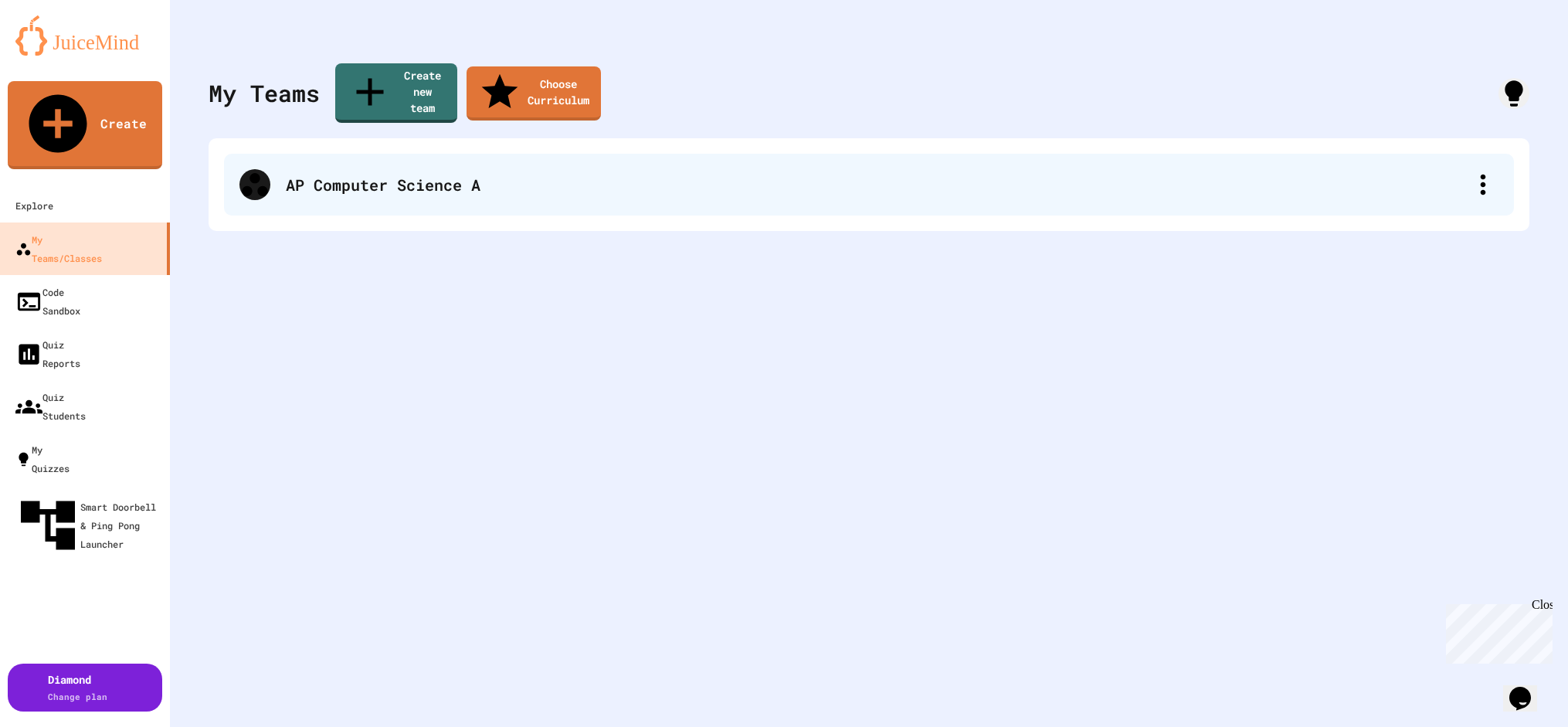
click at [313, 173] on div "AP Computer Science A" at bounding box center [877, 184] width 1181 height 23
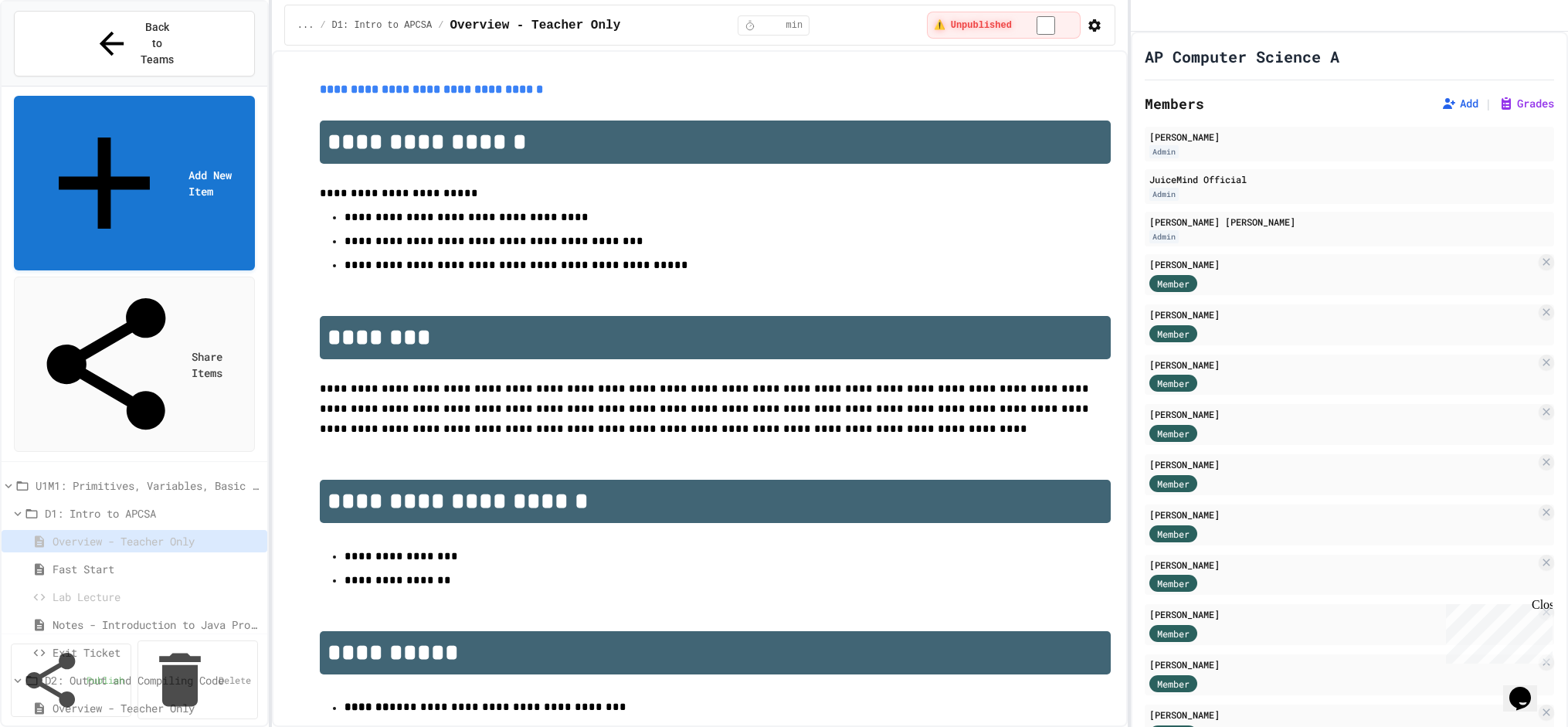
click at [1531, 693] on icon "Opens Chat This icon Opens the chat window." at bounding box center [1520, 698] width 25 height 25
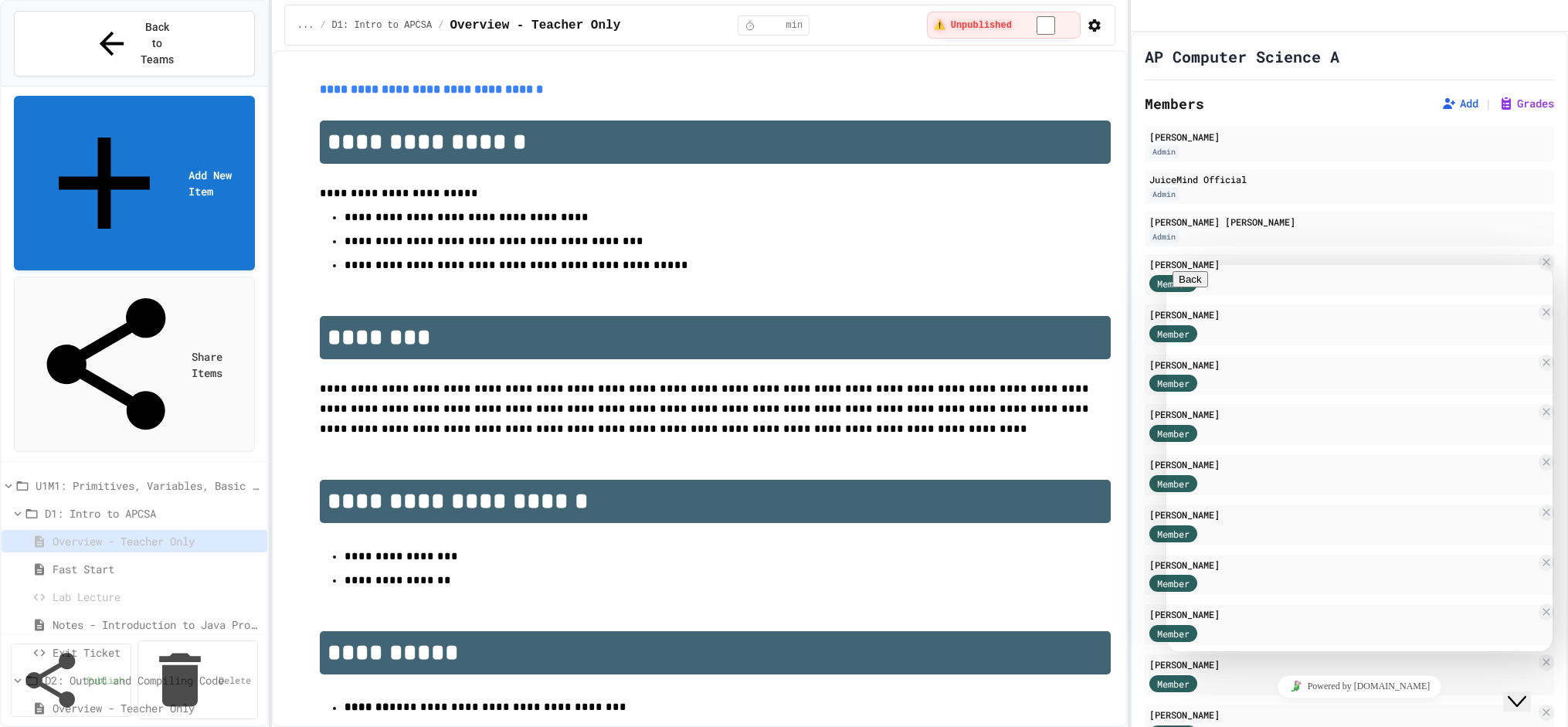
click at [1166, 265] on textarea at bounding box center [1166, 265] width 0 height 0
type textarea "*"
type textarea "**********"
click at [1299, 623] on div "Reconnecting" at bounding box center [1360, 619] width 362 height 14
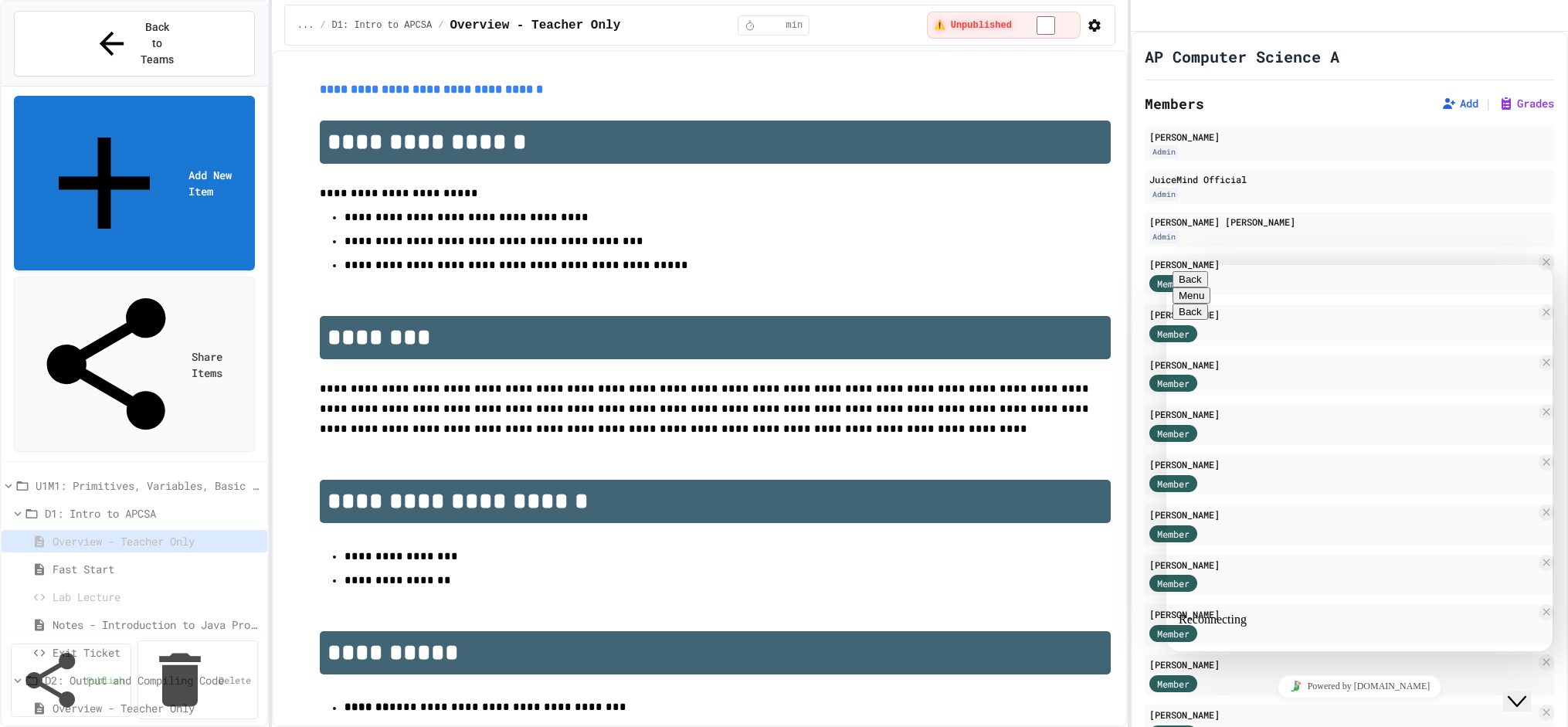
click at [1526, 693] on icon "Close Chat This icon closes the chat window." at bounding box center [1517, 702] width 19 height 19
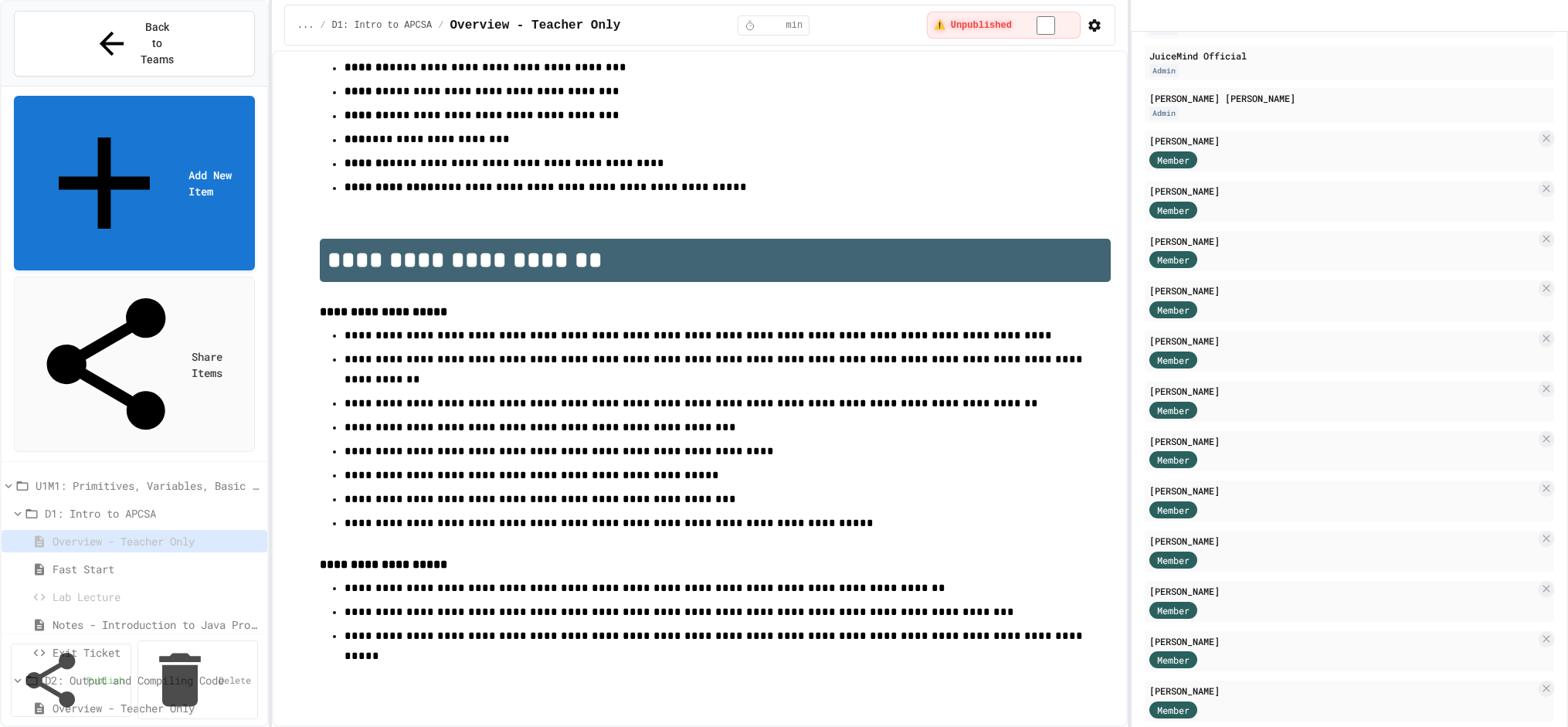
scroll to position [271, 0]
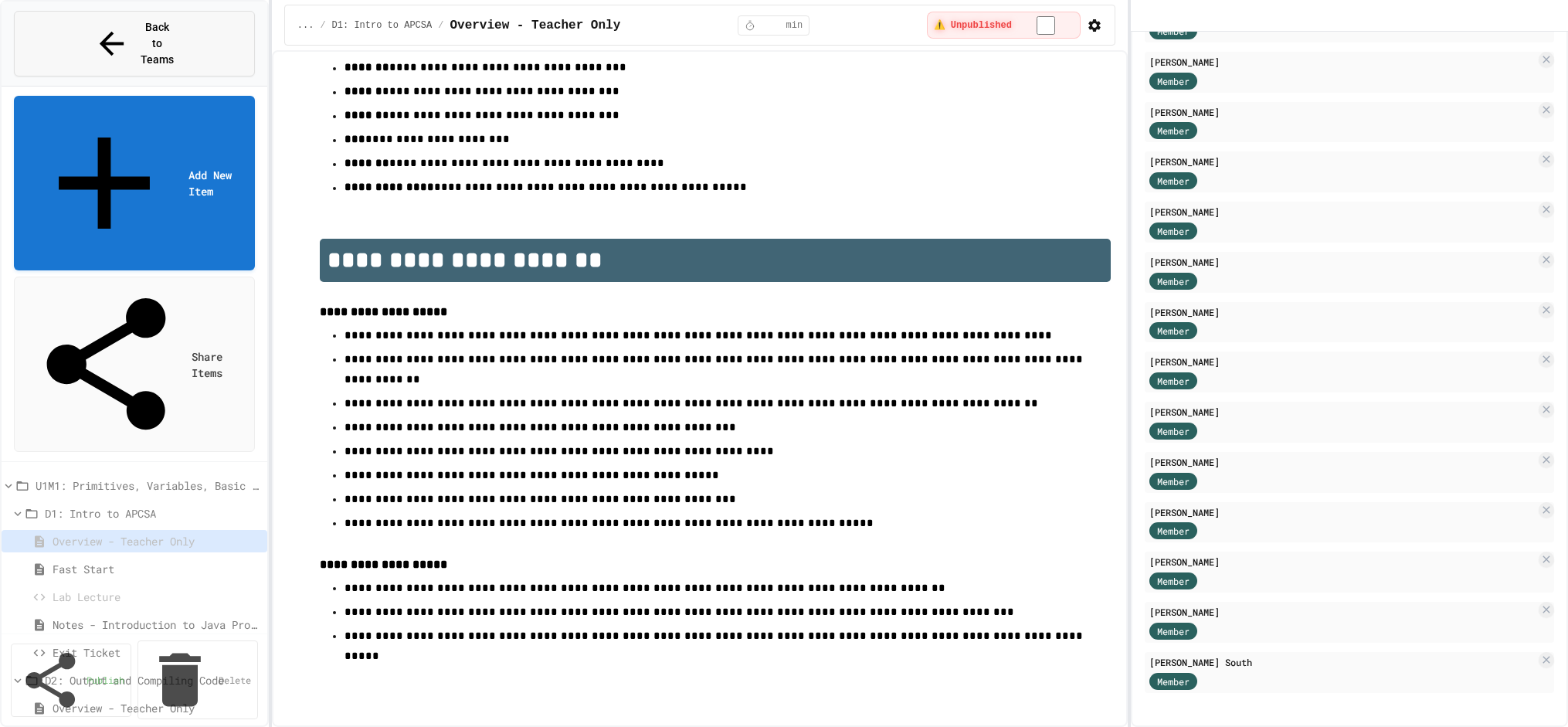
click at [67, 12] on button "Back to Teams" at bounding box center [134, 44] width 241 height 65
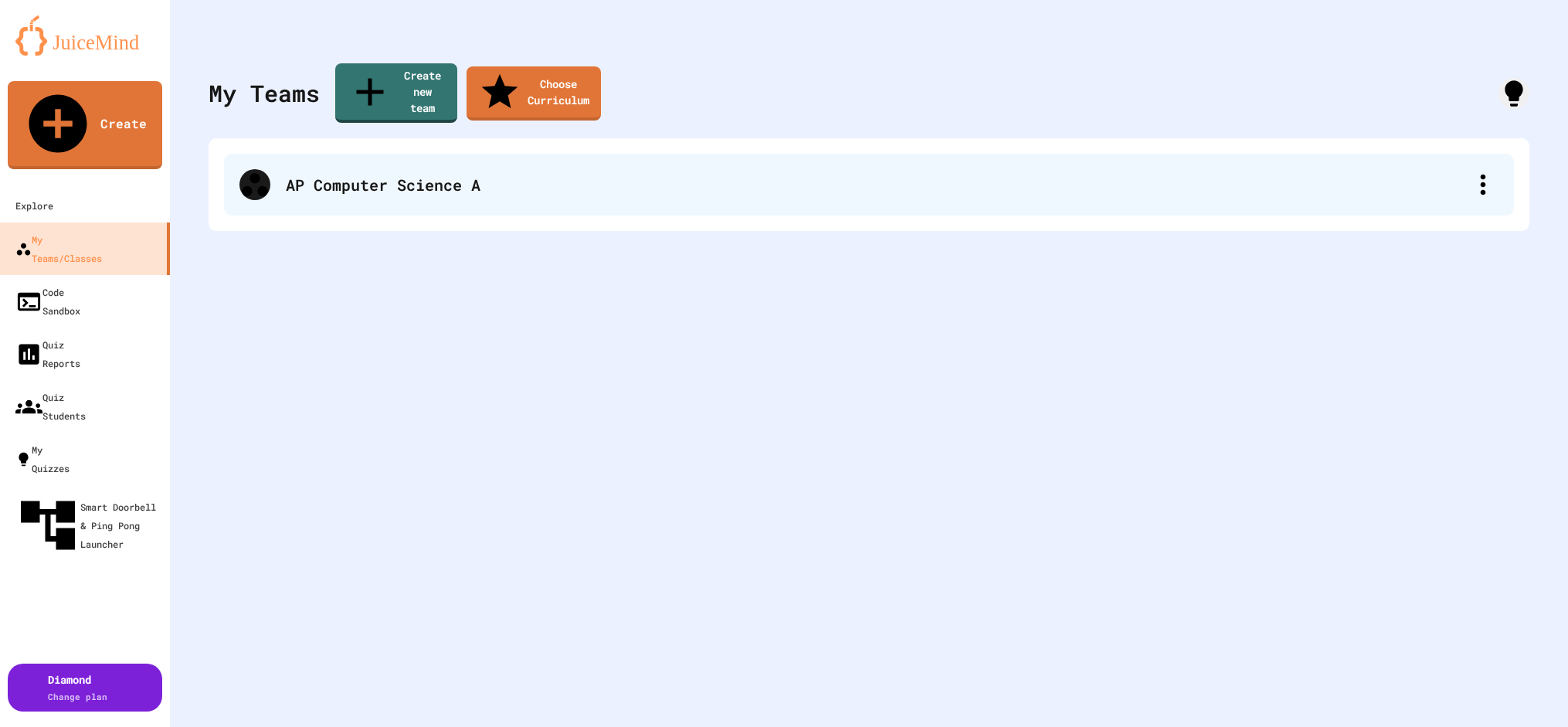
click at [414, 173] on div "AP Computer Science A" at bounding box center [877, 184] width 1181 height 23
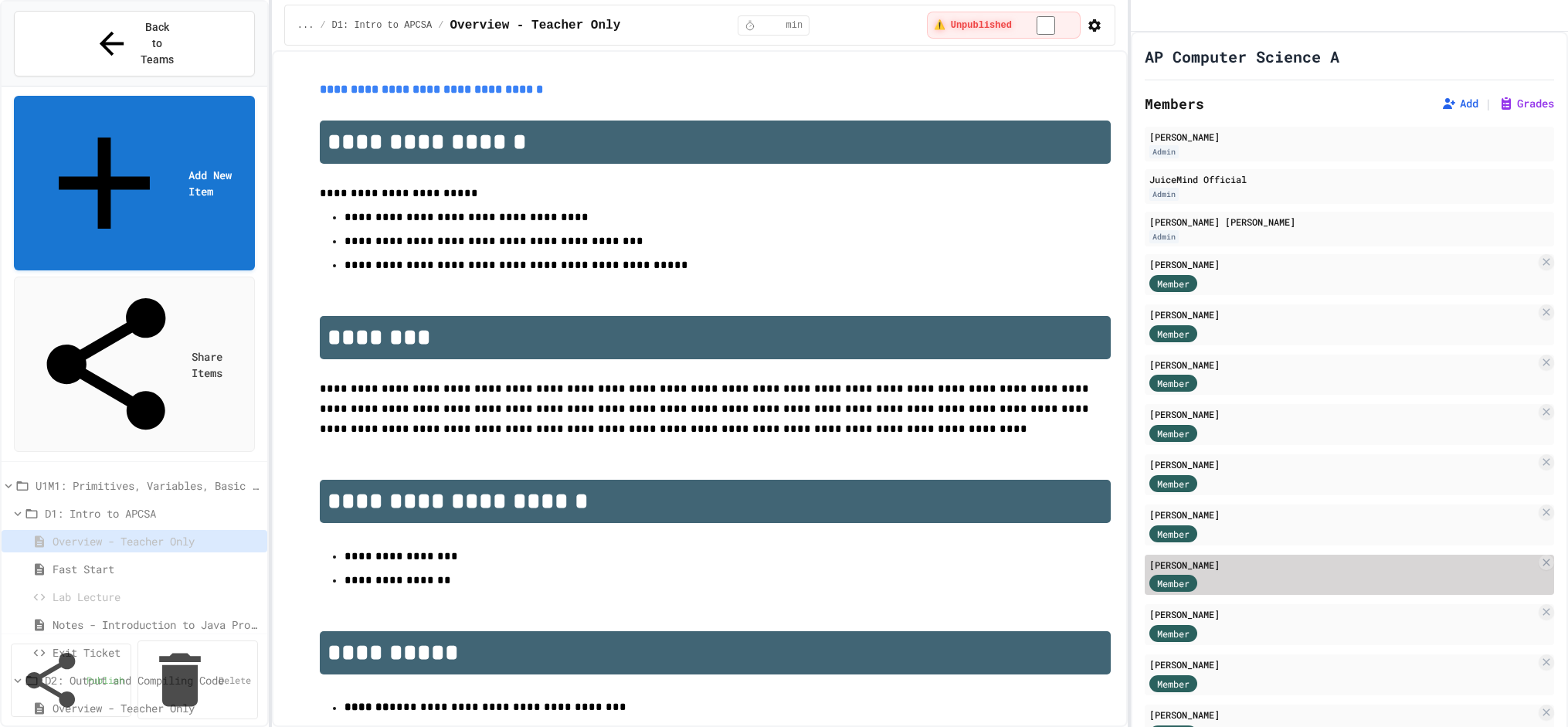
scroll to position [271, 0]
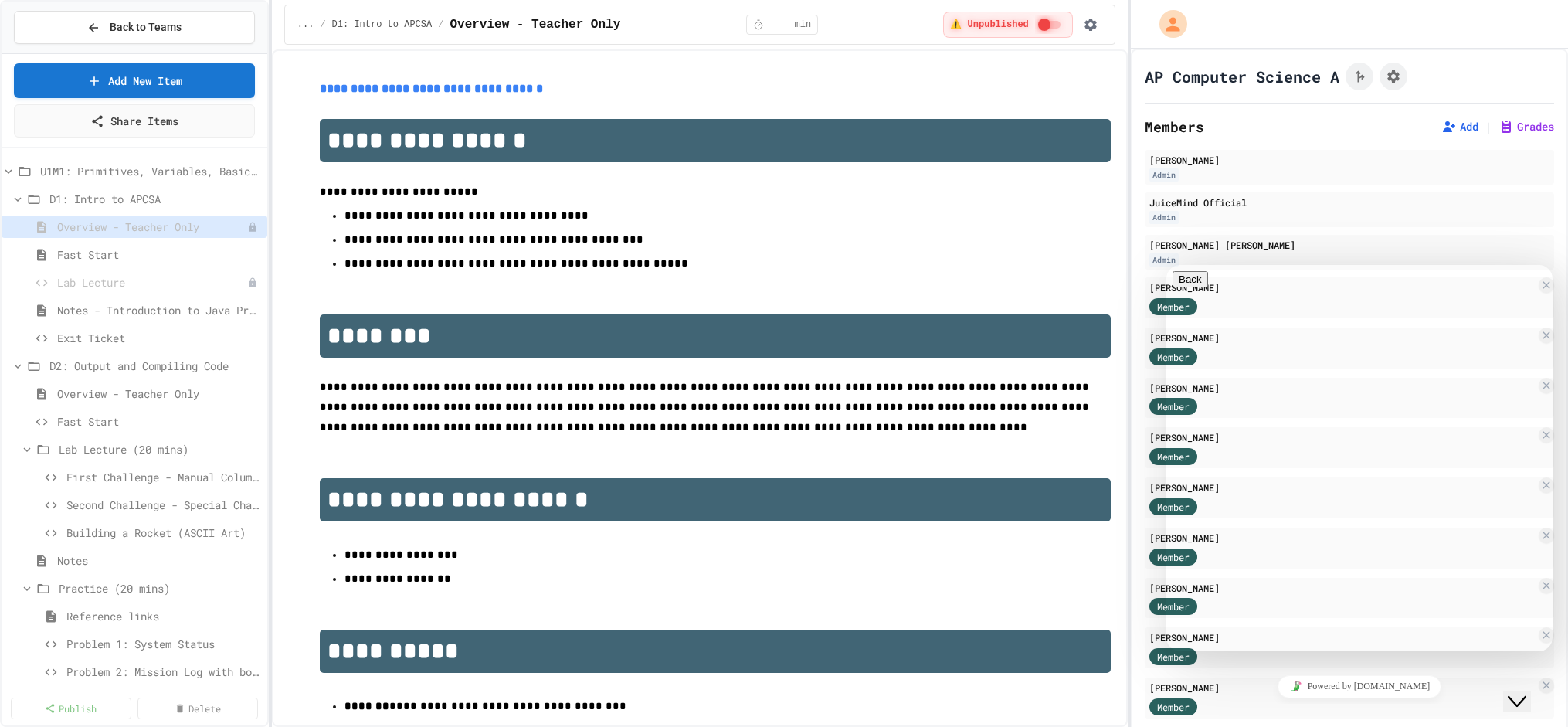
click at [1166, 265] on textarea at bounding box center [1166, 265] width 0 height 0
type textarea "**********"
click at [19, 196] on icon at bounding box center [18, 199] width 14 height 14
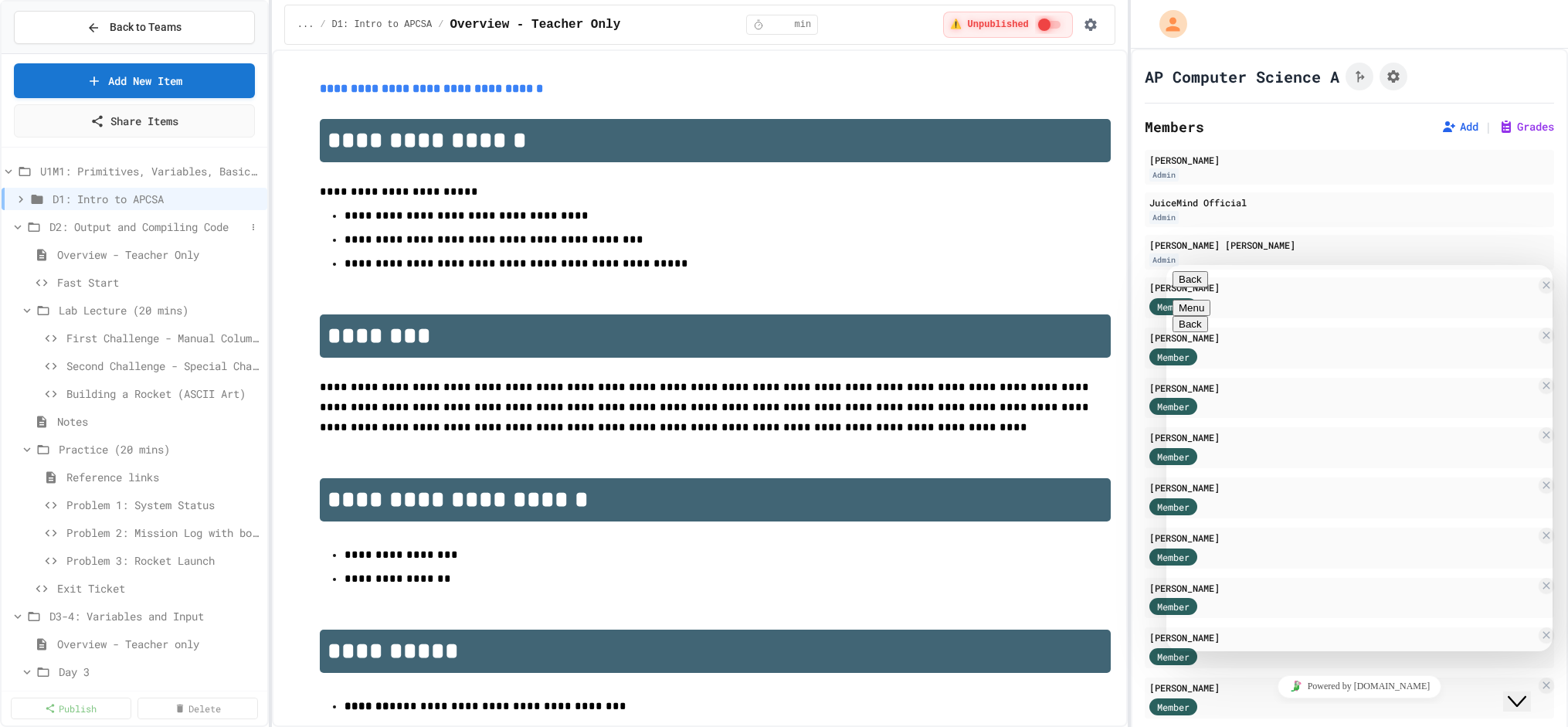
click at [21, 227] on icon at bounding box center [18, 227] width 14 height 14
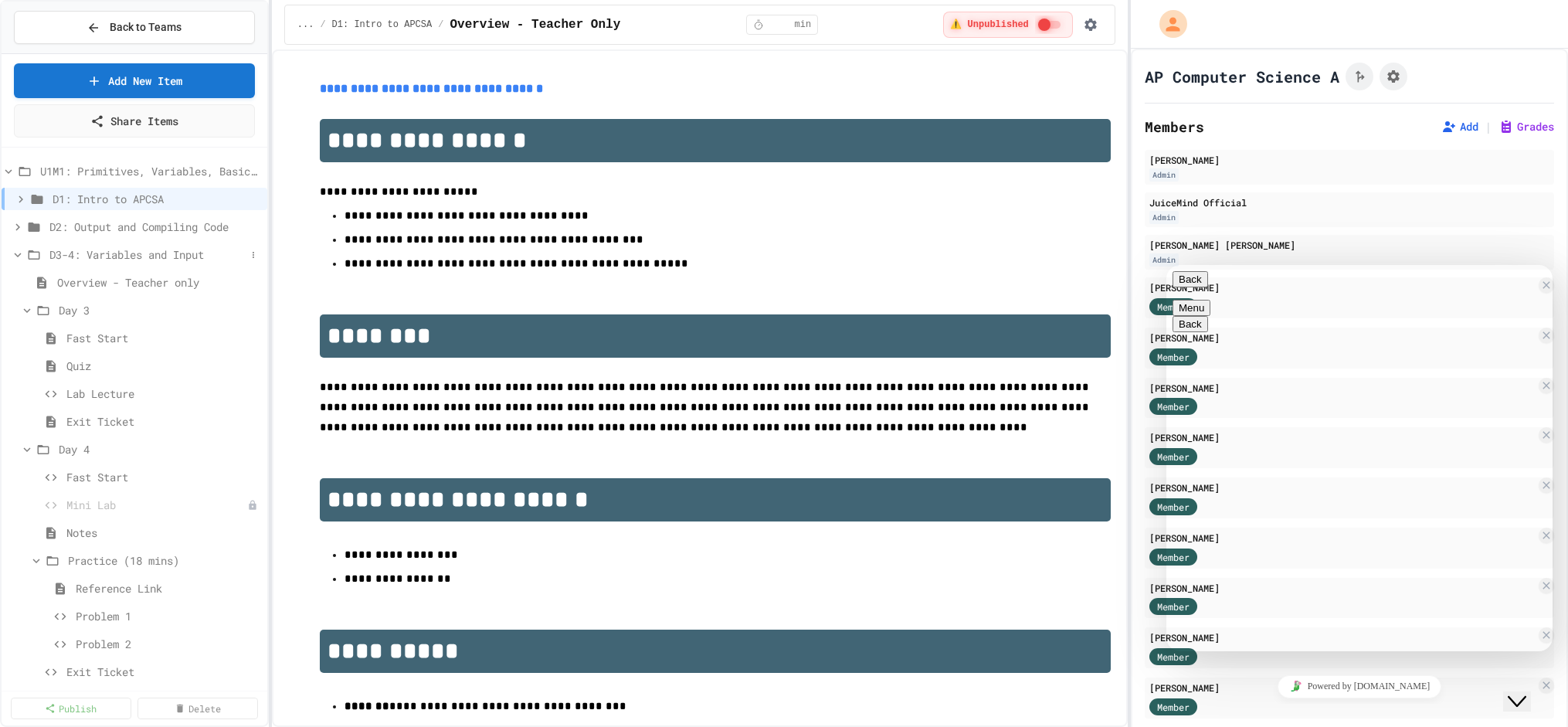
click at [16, 253] on icon at bounding box center [18, 254] width 7 height 4
click at [16, 281] on icon at bounding box center [18, 283] width 14 height 14
click at [17, 306] on icon at bounding box center [18, 310] width 14 height 14
click at [20, 334] on icon at bounding box center [18, 339] width 14 height 14
click at [14, 335] on icon at bounding box center [18, 339] width 14 height 14
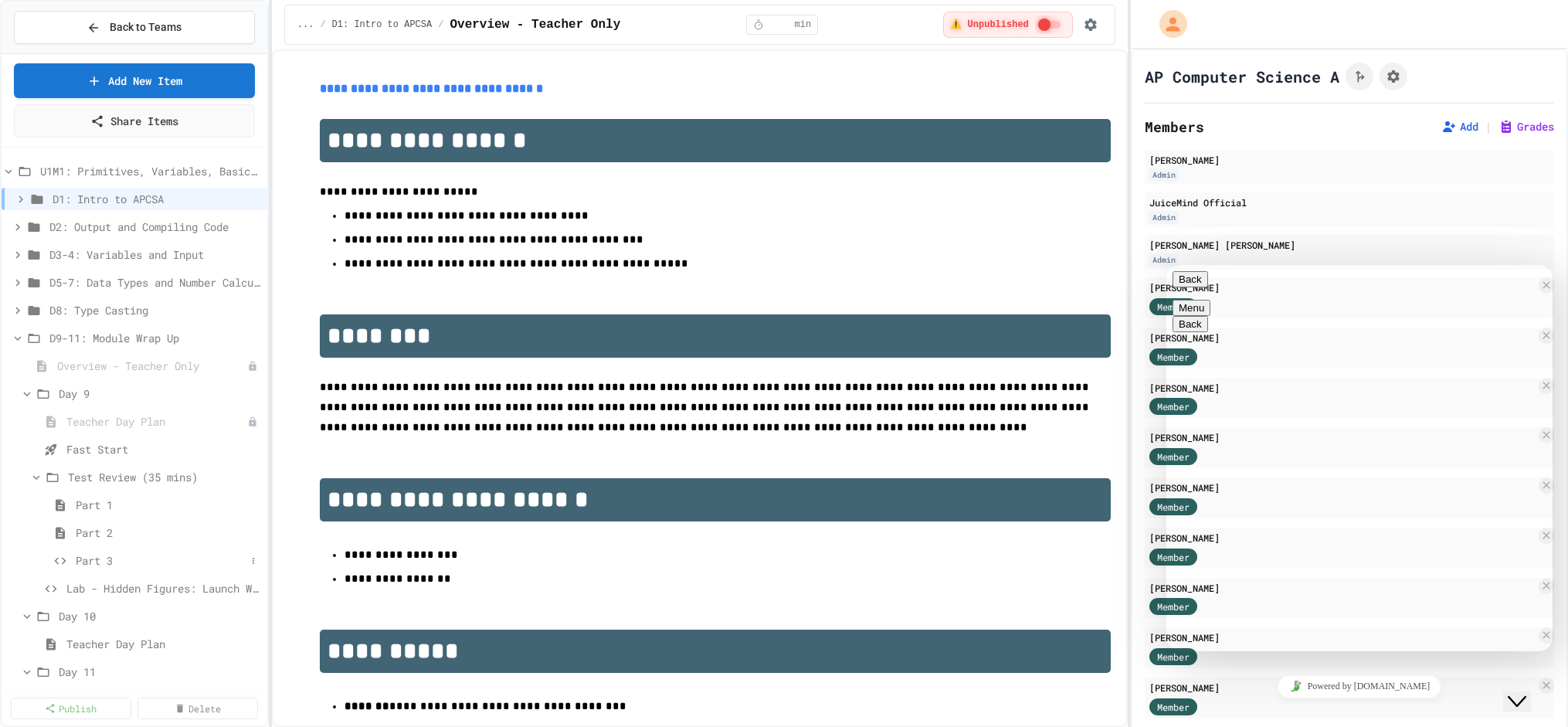
click at [96, 560] on span "Part 3" at bounding box center [160, 560] width 170 height 16
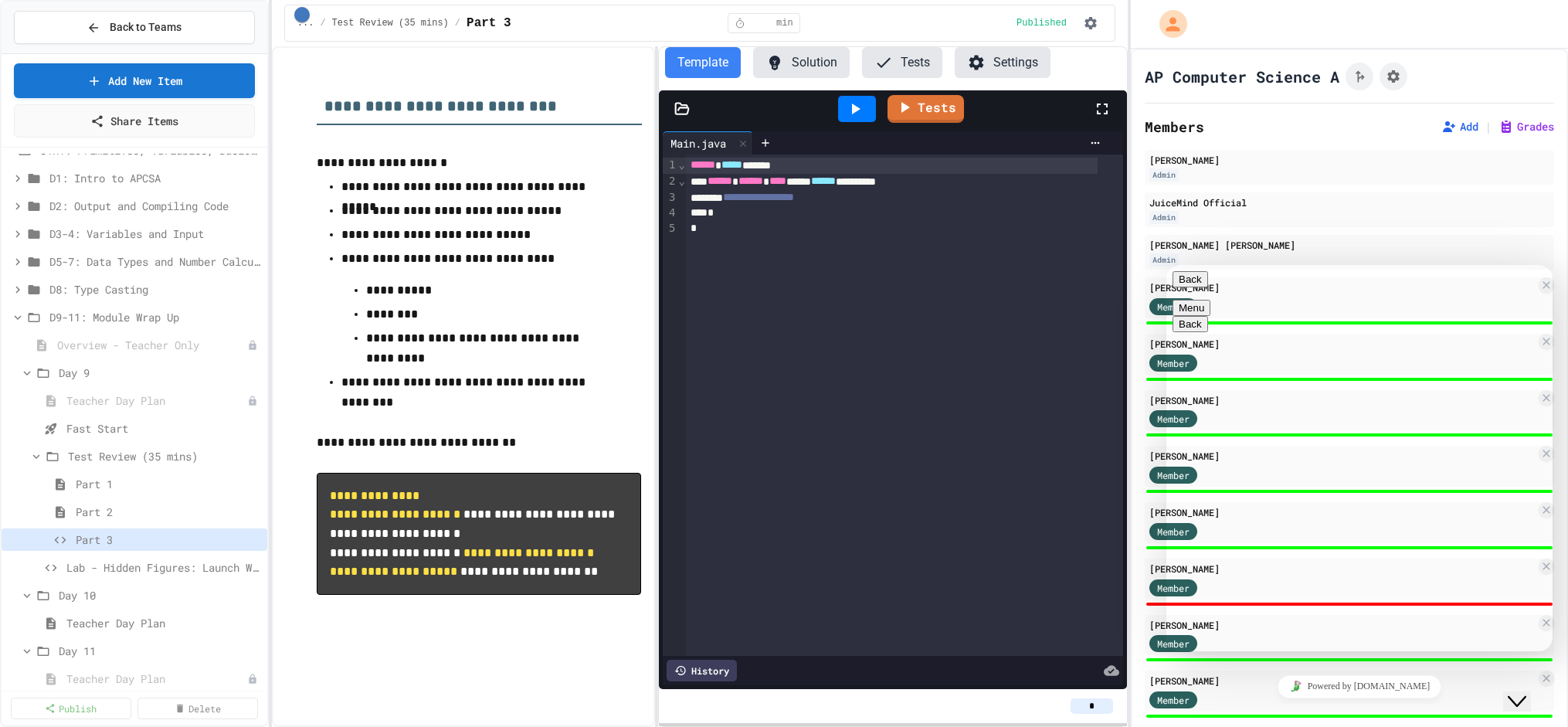
scroll to position [86, 0]
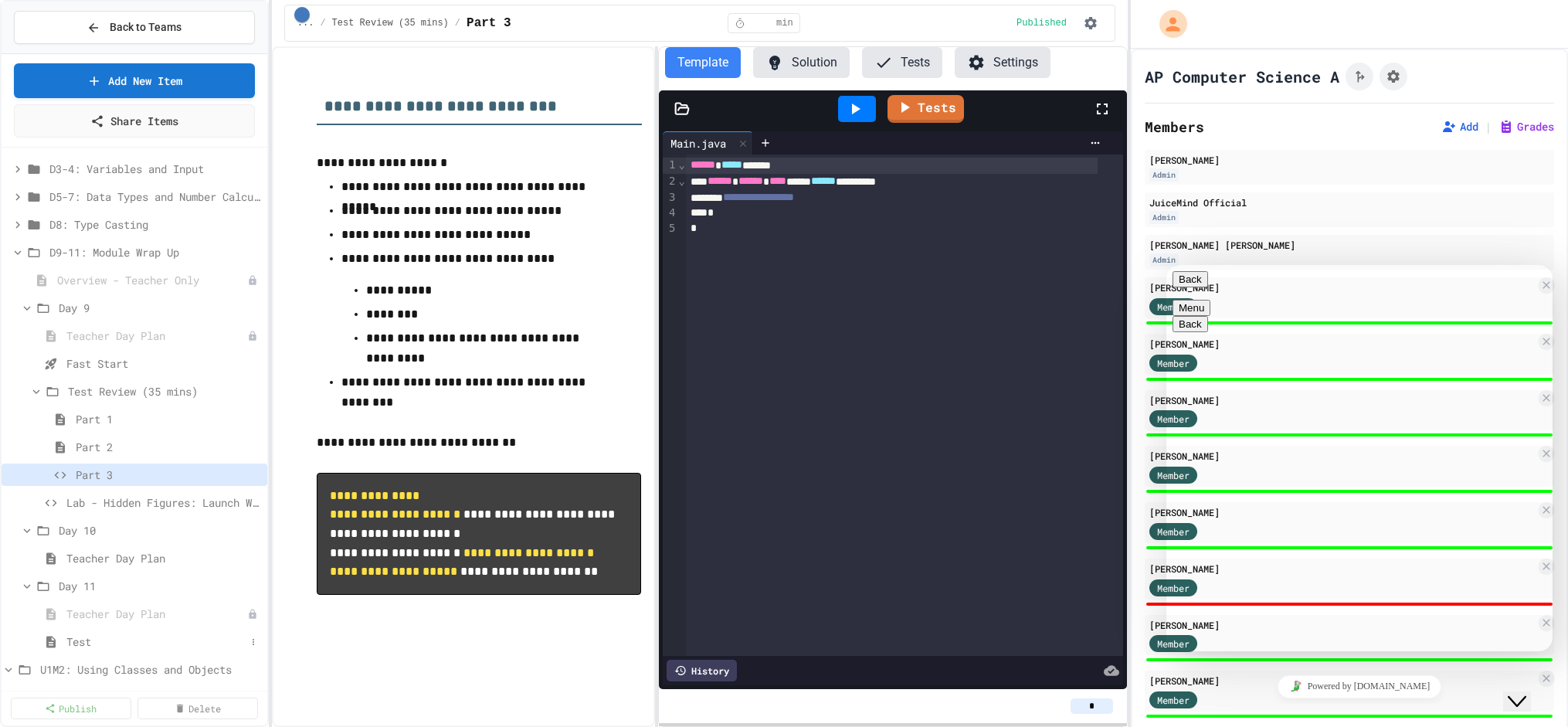
click at [68, 641] on span "Test" at bounding box center [156, 641] width 179 height 16
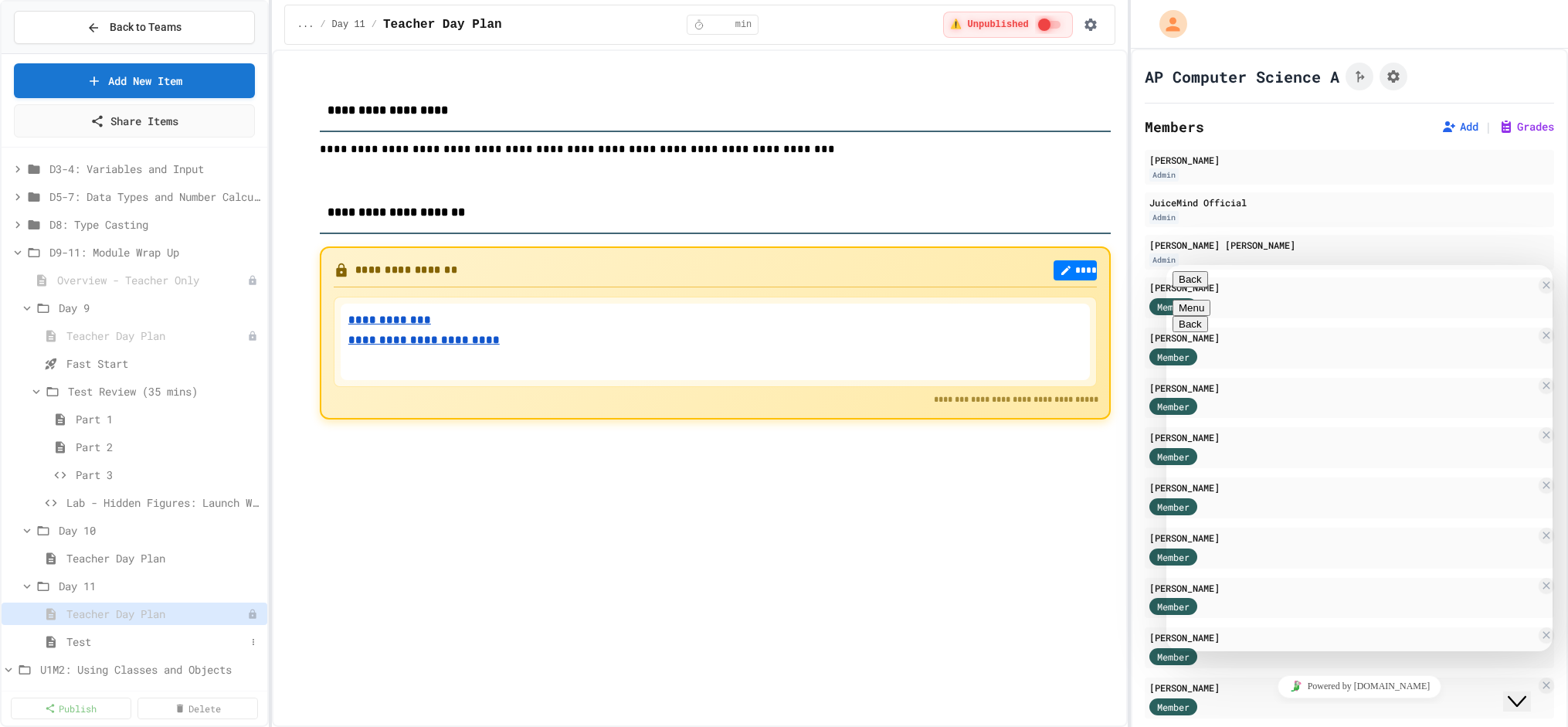
click at [83, 636] on span "Test" at bounding box center [156, 641] width 179 height 16
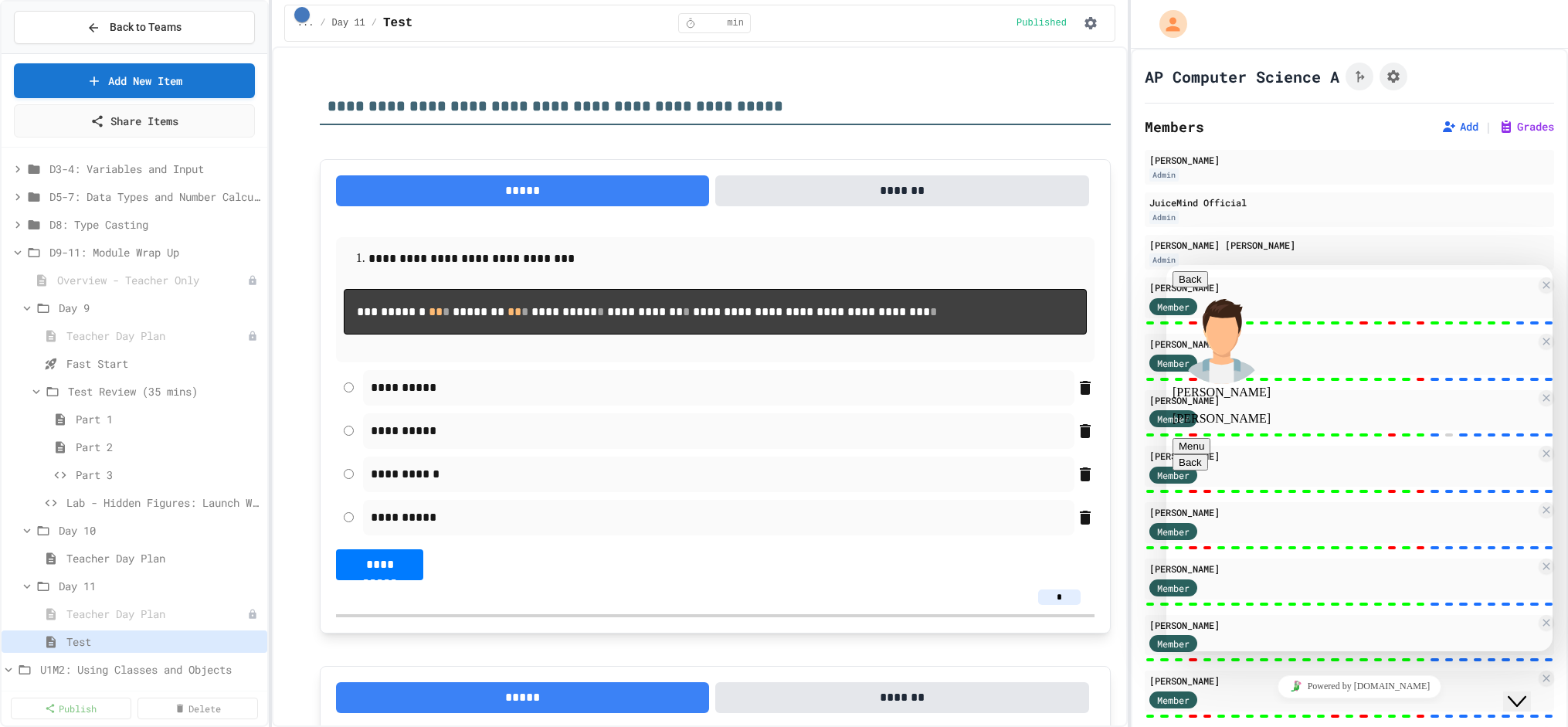
click at [1166, 265] on textarea at bounding box center [1166, 265] width 0 height 0
type textarea "**********"
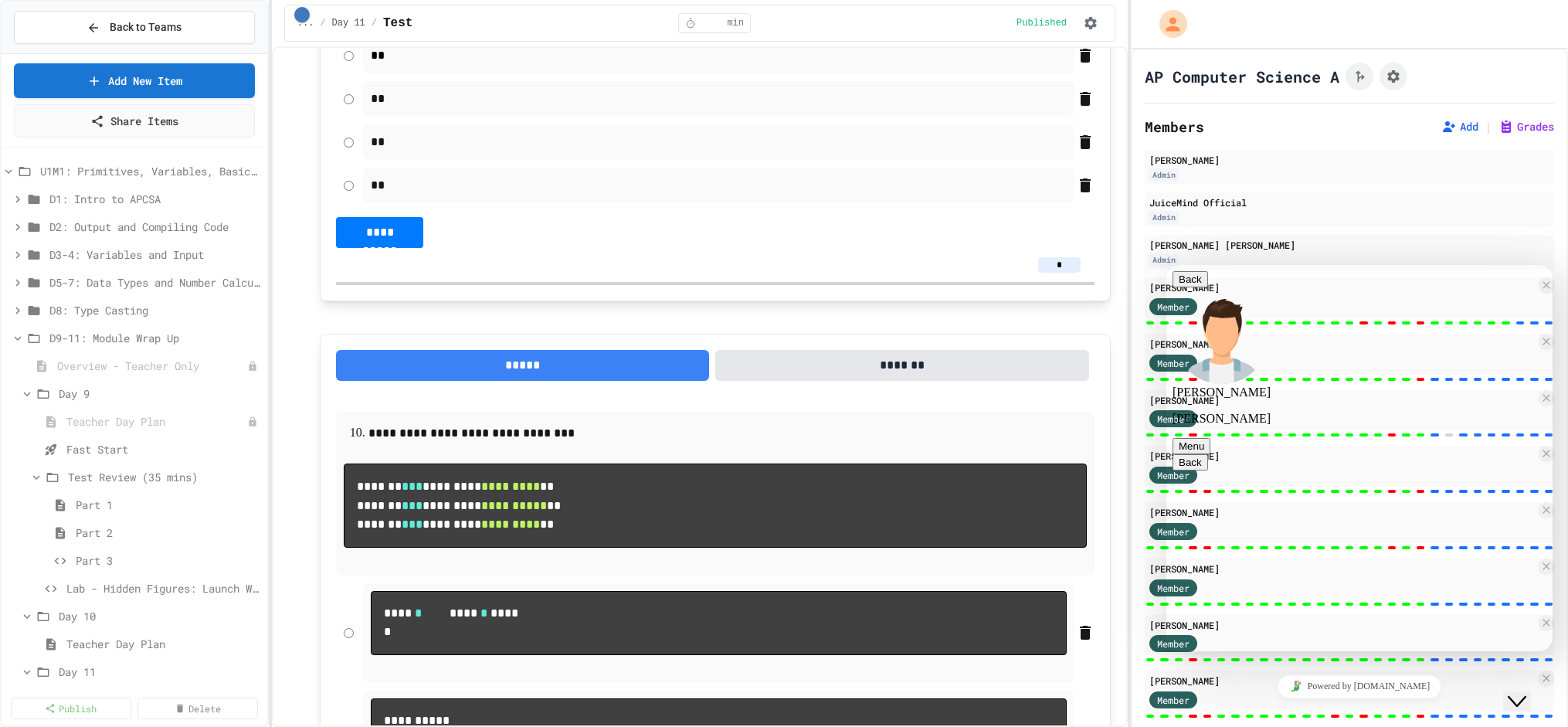
scroll to position [5150, 0]
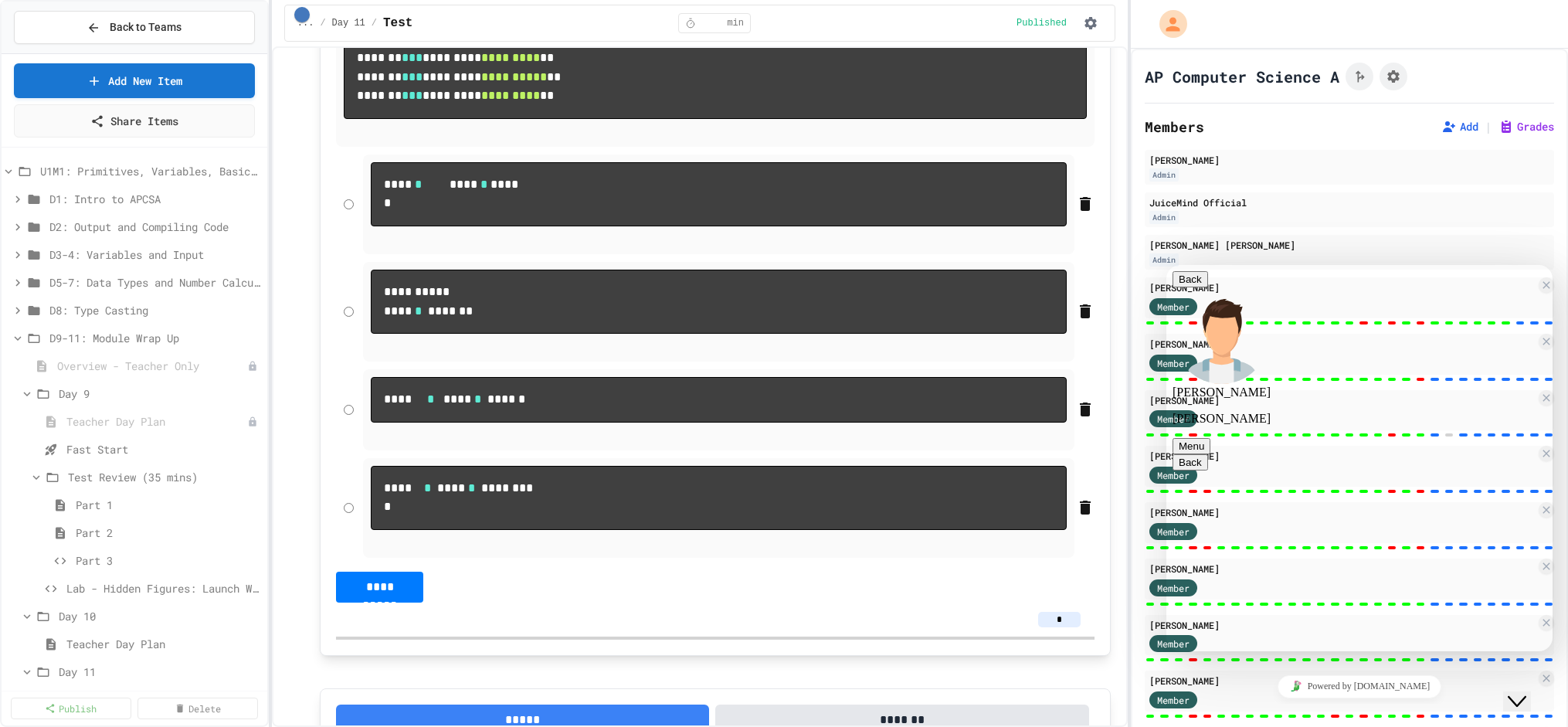
click at [1166, 265] on textarea at bounding box center [1166, 265] width 0 height 0
drag, startPoint x: 1234, startPoint y: 625, endPoint x: 1234, endPoint y: 646, distance: 21.0
click at [1166, 265] on textarea "****" at bounding box center [1166, 265] width 0 height 0
click at [1166, 265] on textarea "**********" at bounding box center [1166, 265] width 0 height 0
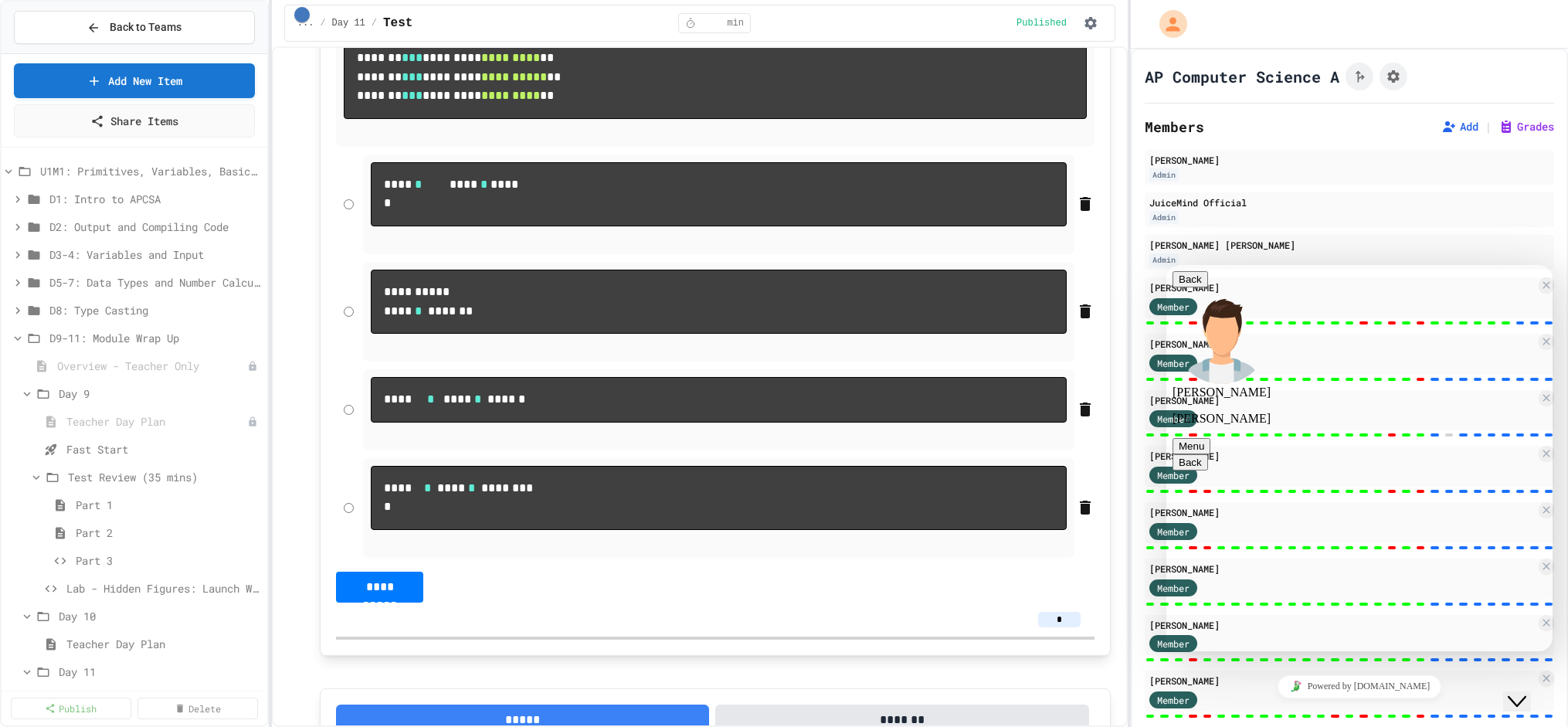
type textarea "**********"
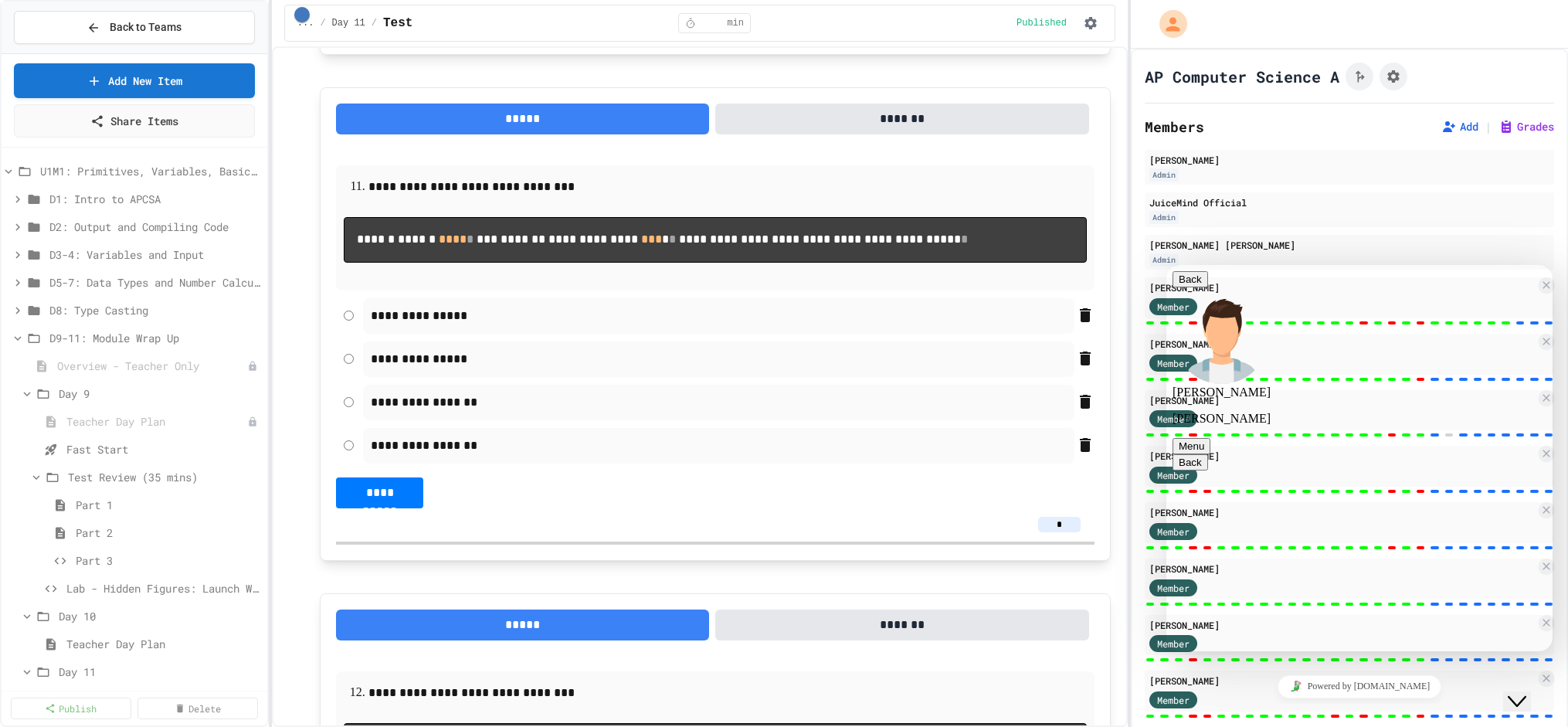
scroll to position [6094, 0]
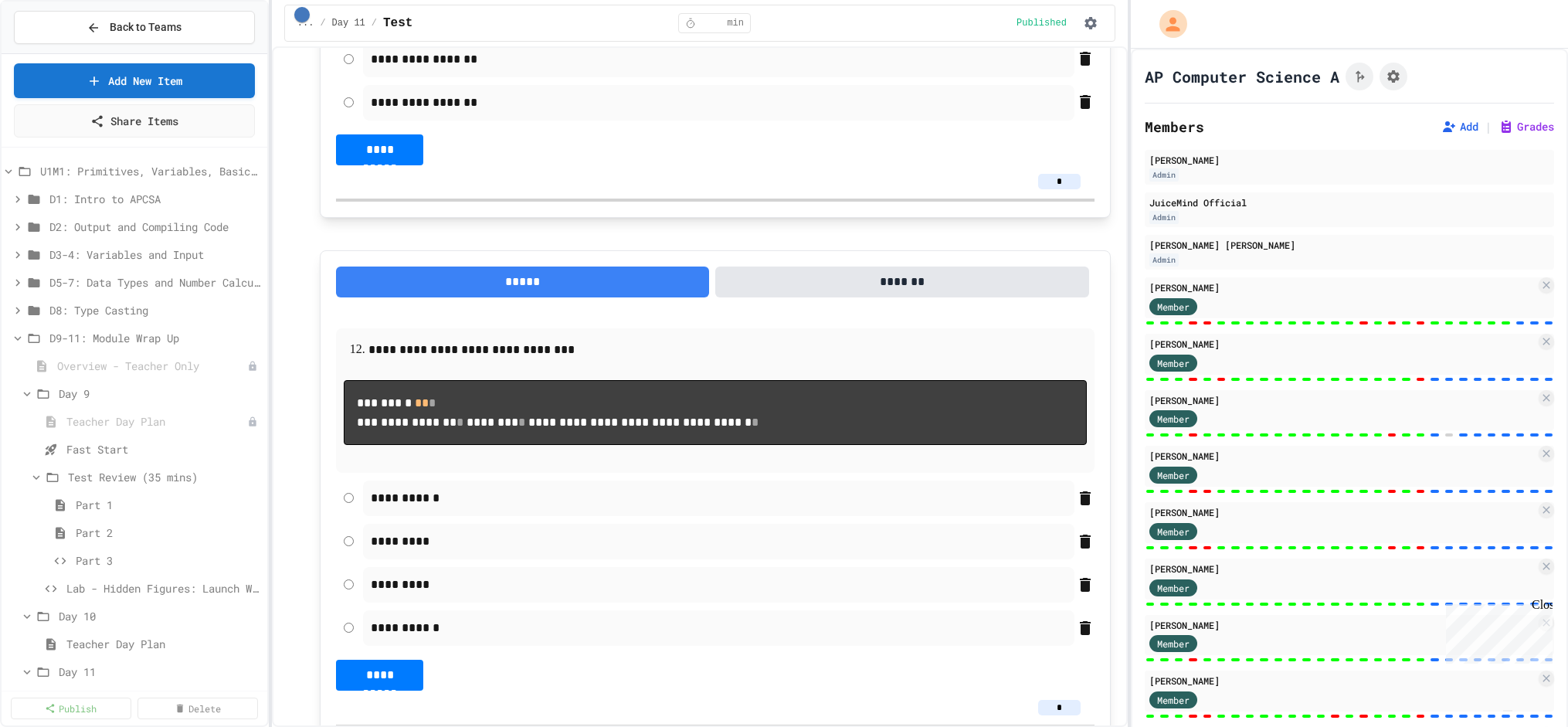
click at [1508, 711] on img "Chat widget" at bounding box center [1508, 711] width 0 height 0
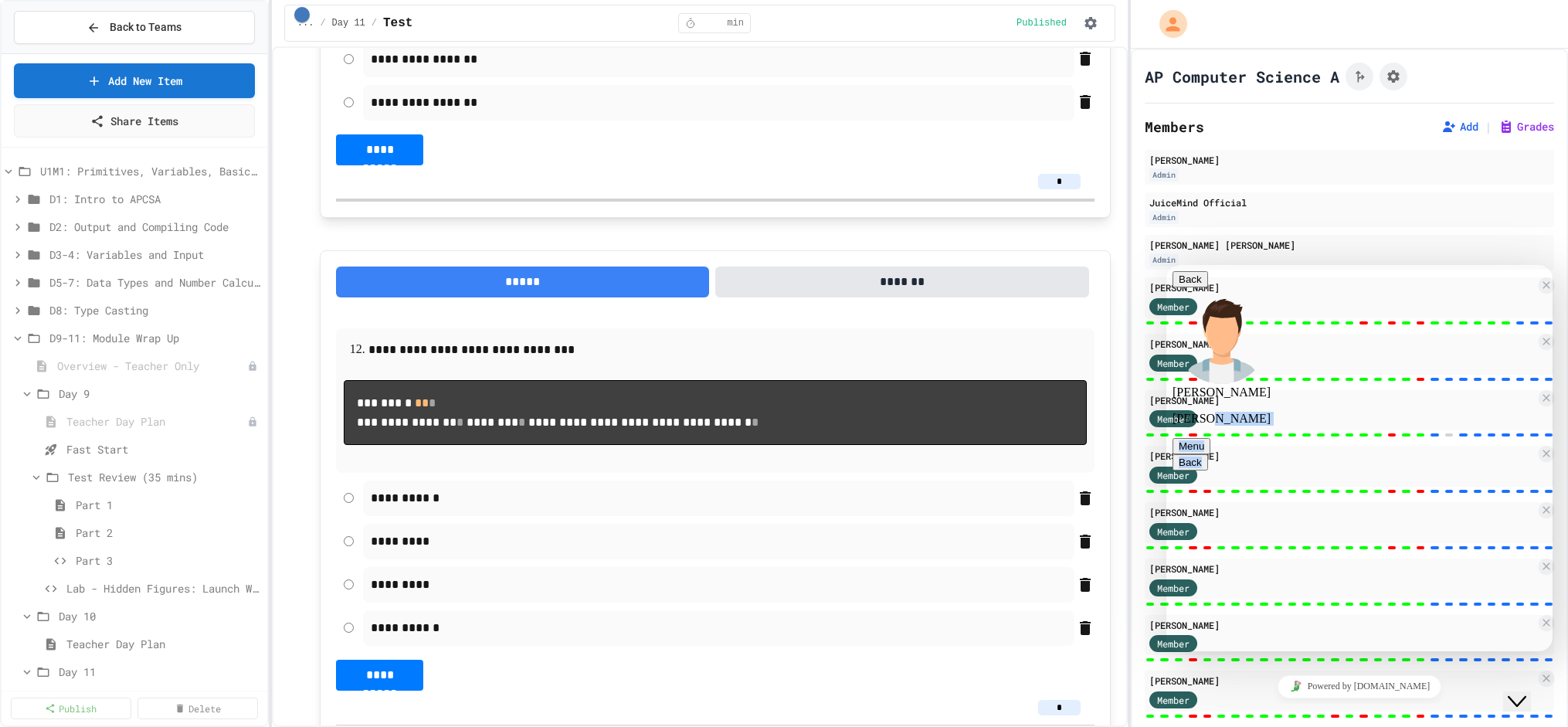
drag, startPoint x: 1370, startPoint y: 288, endPoint x: 1107, endPoint y: 294, distance: 263.1
click html "Back Karl Karl Menu Back Rate this chat Upload File Insert emoji 08:31 First ti…"
click at [1210, 438] on button "Menu" at bounding box center [1191, 446] width 38 height 16
click at [1393, 454] on button "Pop out widget" at bounding box center [1433, 462] width 80 height 16
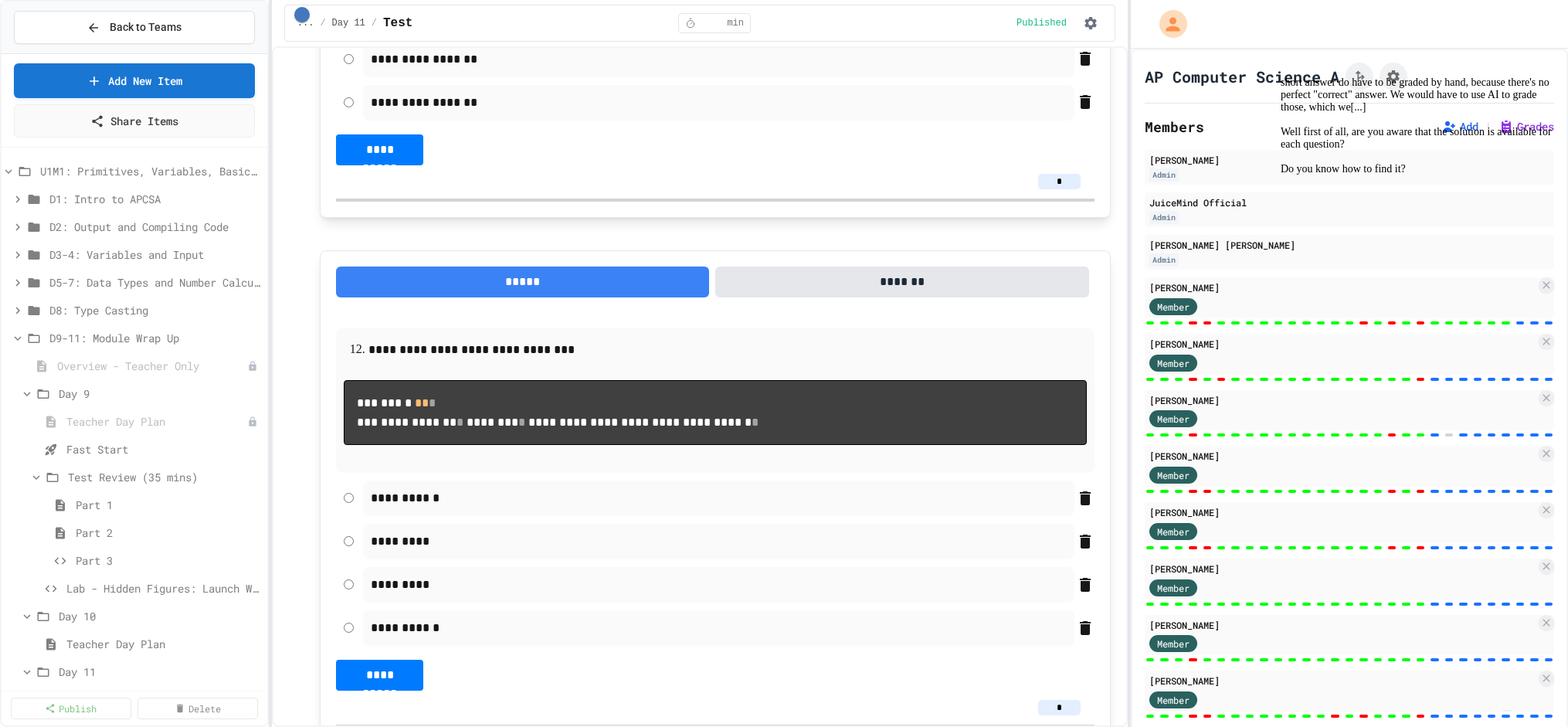
click at [1508, 711] on img "Chat widget" at bounding box center [1508, 711] width 0 height 0
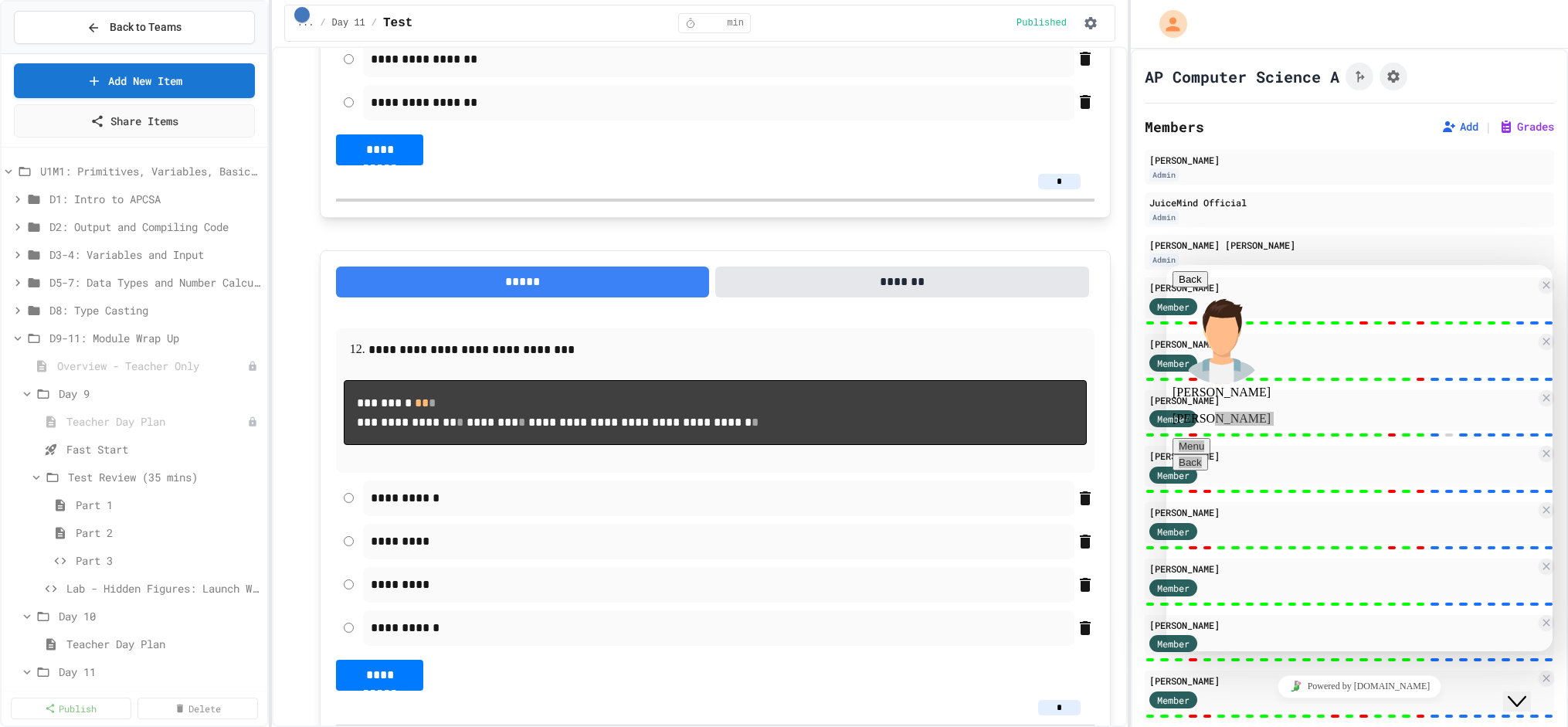
click at [1525, 693] on icon "Close Chat This icon closes the chat window." at bounding box center [1517, 702] width 19 height 19
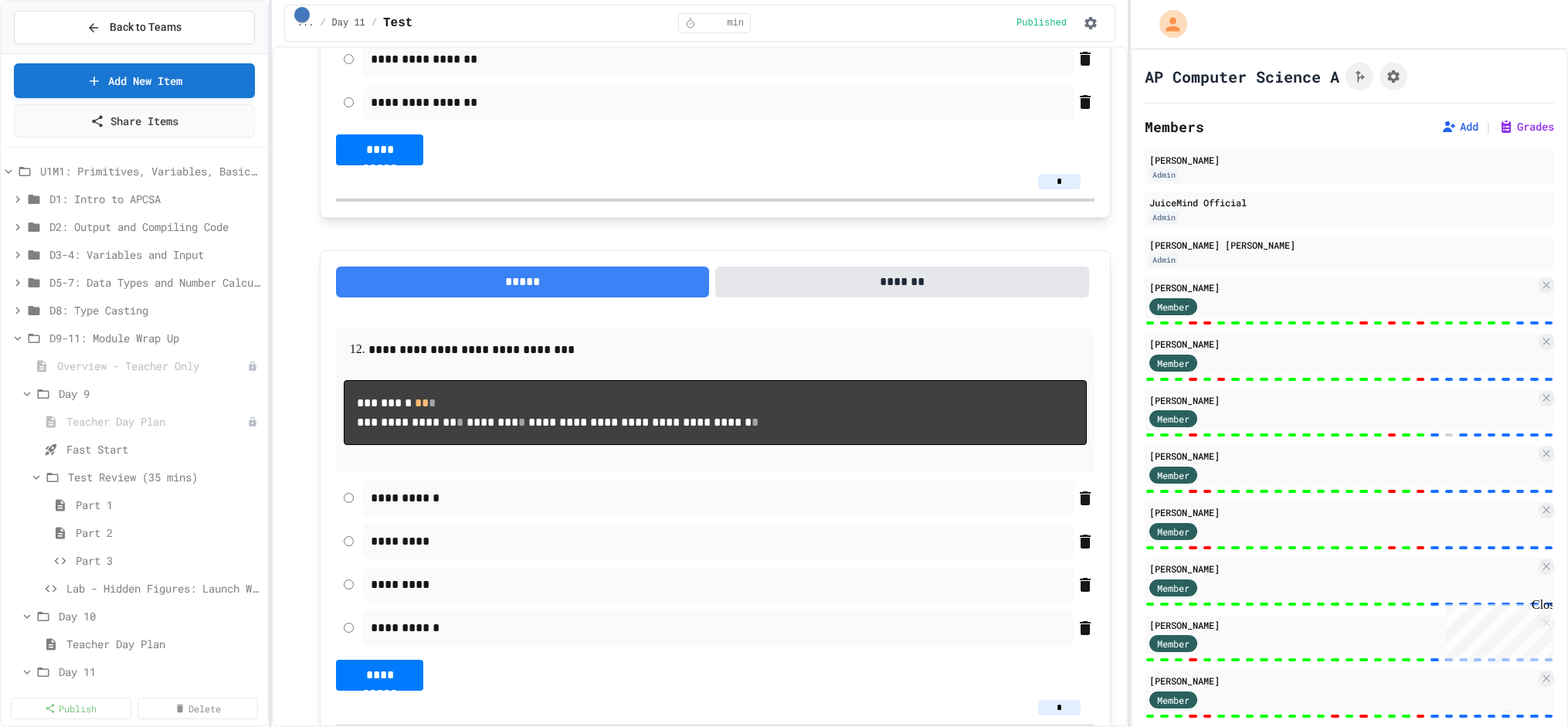
click at [1508, 711] on img "Chat widget" at bounding box center [1508, 711] width 0 height 0
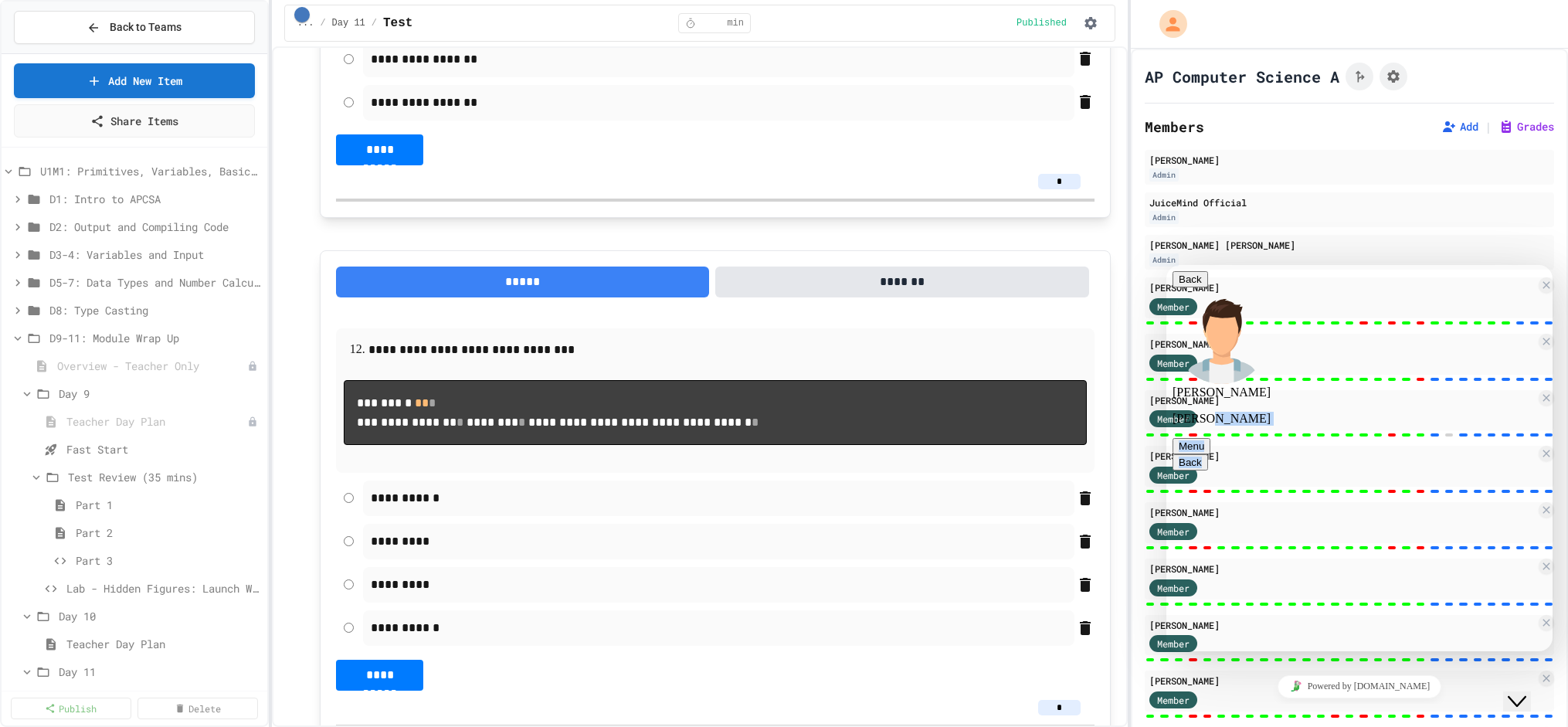
click at [1210, 438] on button "Menu" at bounding box center [1191, 446] width 38 height 16
click at [1393, 454] on button "Pop out widget" at bounding box center [1433, 462] width 80 height 16
